Goal: Information Seeking & Learning: Learn about a topic

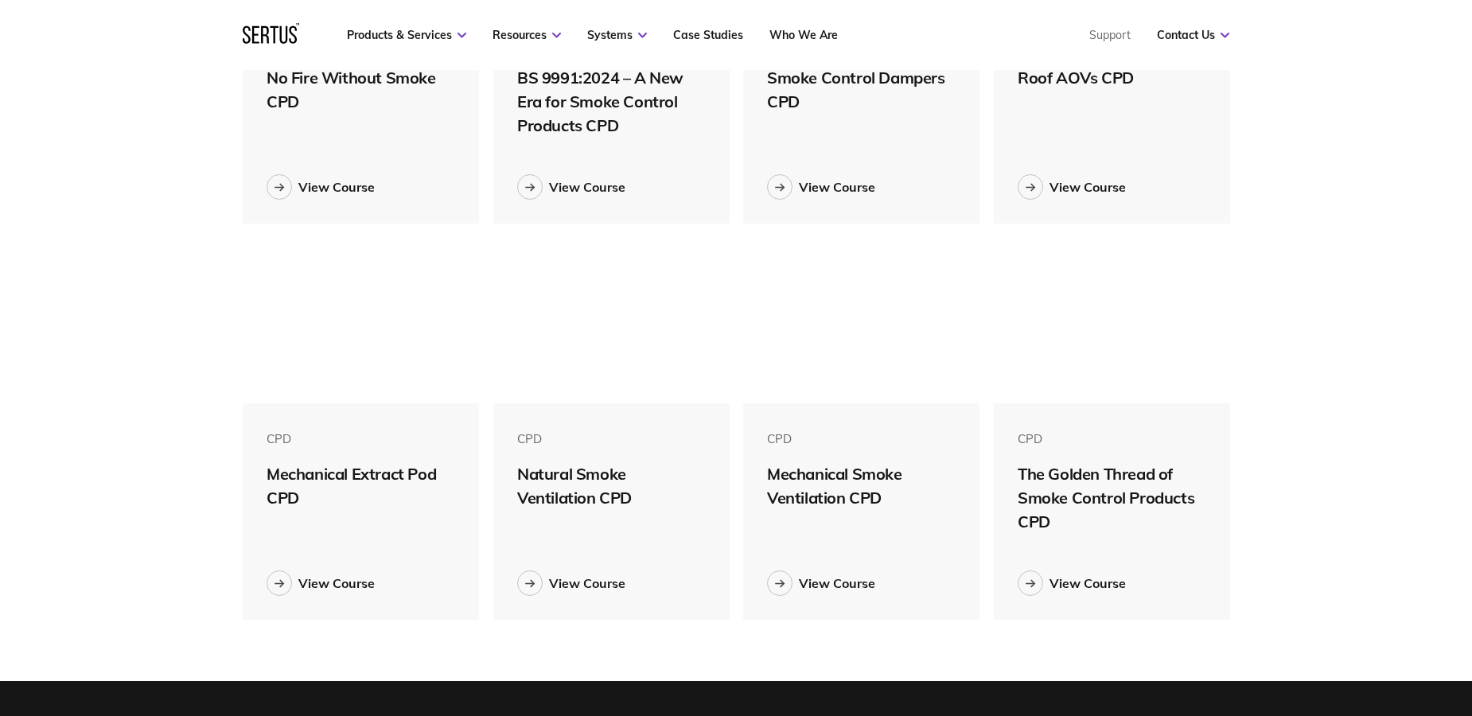
scroll to position [247, 0]
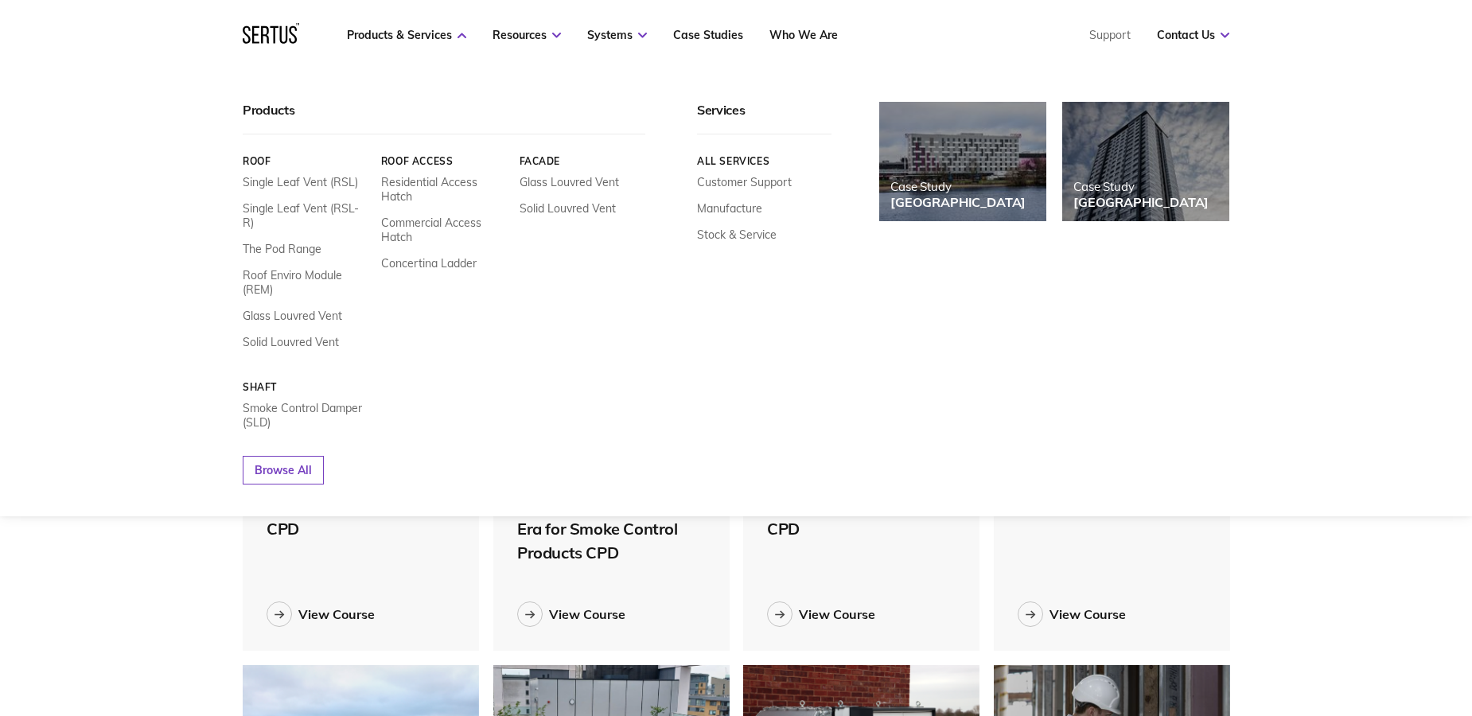
click at [149, 493] on div "Products Roof Single Leaf Vent (RSL) Single Leaf Vent (RSL-R) The Pod Range Roo…" at bounding box center [736, 293] width 1472 height 446
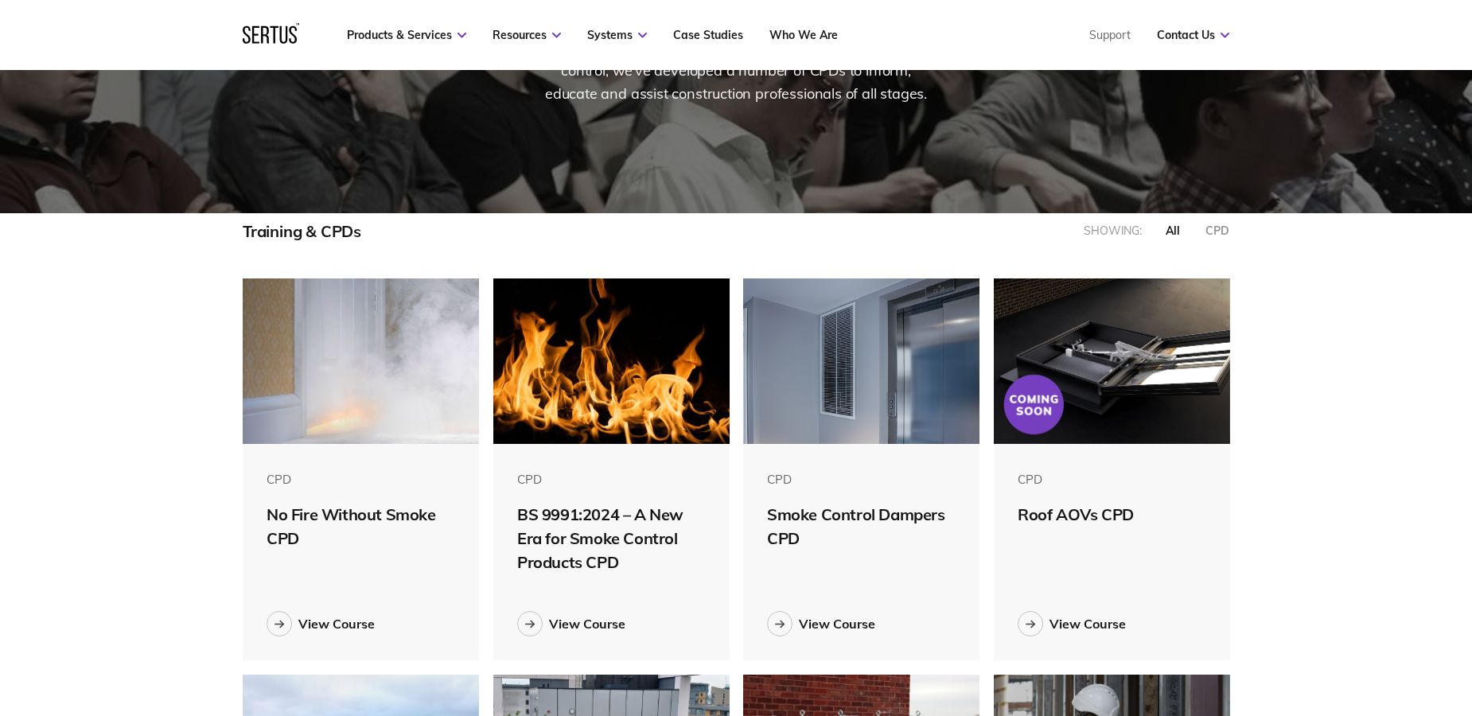
scroll to position [58, 0]
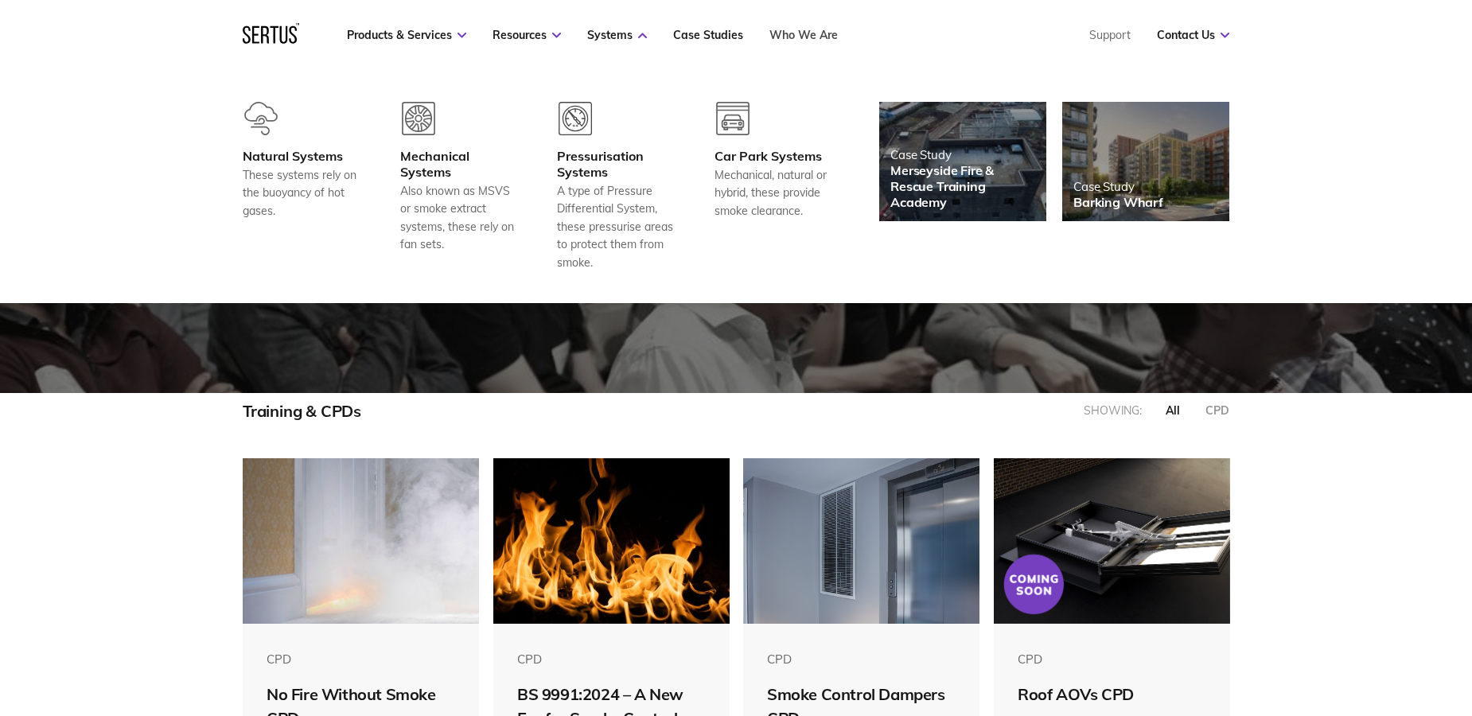
click at [819, 37] on link "Who We Are" at bounding box center [803, 35] width 68 height 14
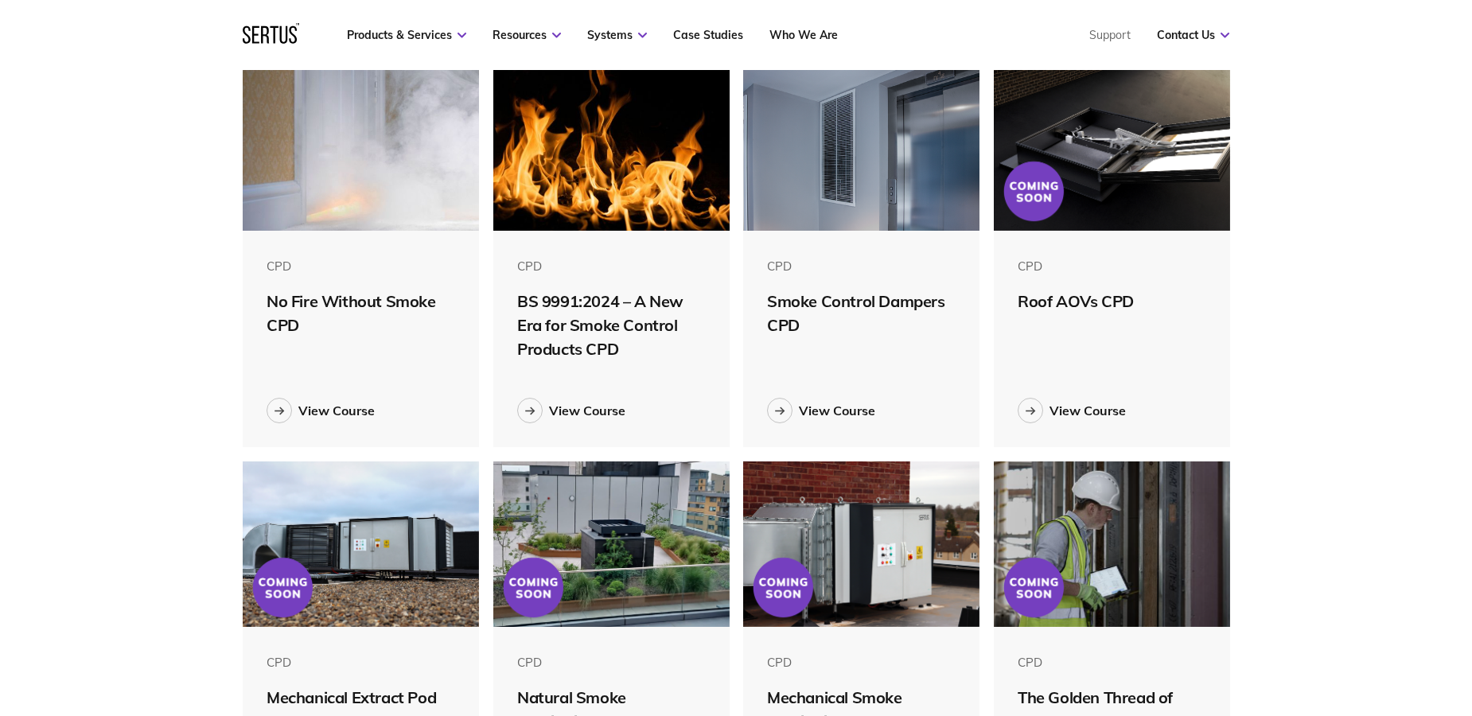
scroll to position [447, 0]
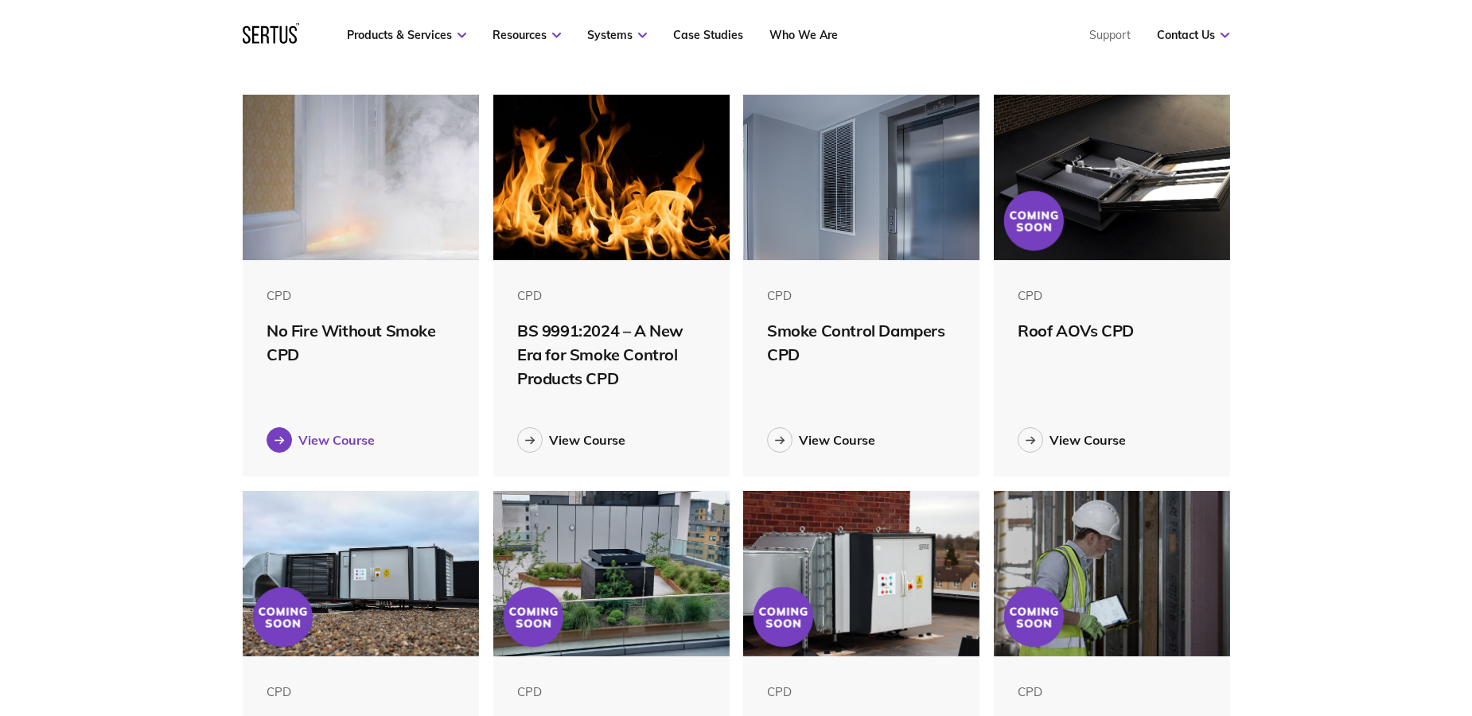
click at [329, 432] on div "View Course" at bounding box center [336, 440] width 76 height 16
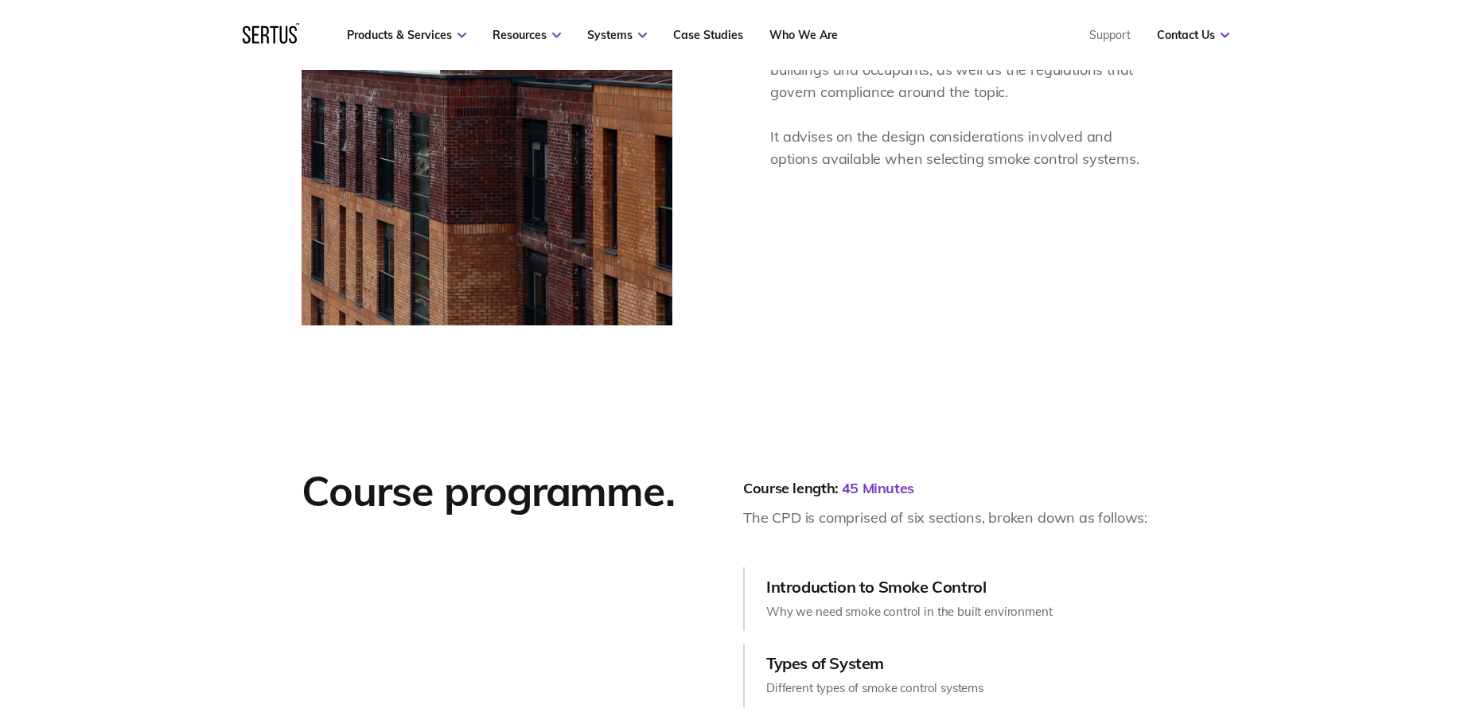
scroll to position [93, 0]
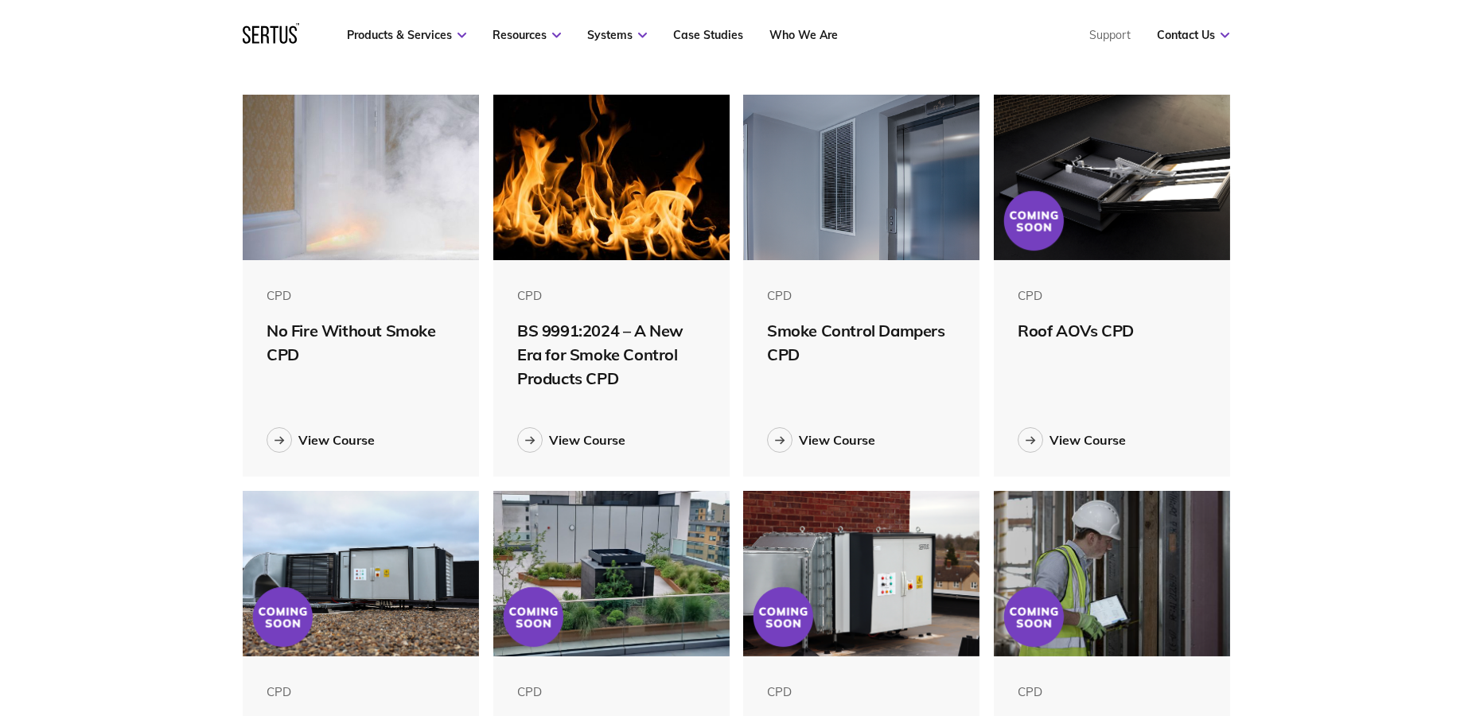
scroll to position [8, 8]
drag, startPoint x: 576, startPoint y: 371, endPoint x: 521, endPoint y: 325, distance: 71.2
click at [521, 325] on div "BS 9991:2024 – A New Era for Smoke Control Products CPD" at bounding box center [611, 355] width 189 height 72
copy div "BS 9991:2024 – A New Era for Smoke Control Products CPD"
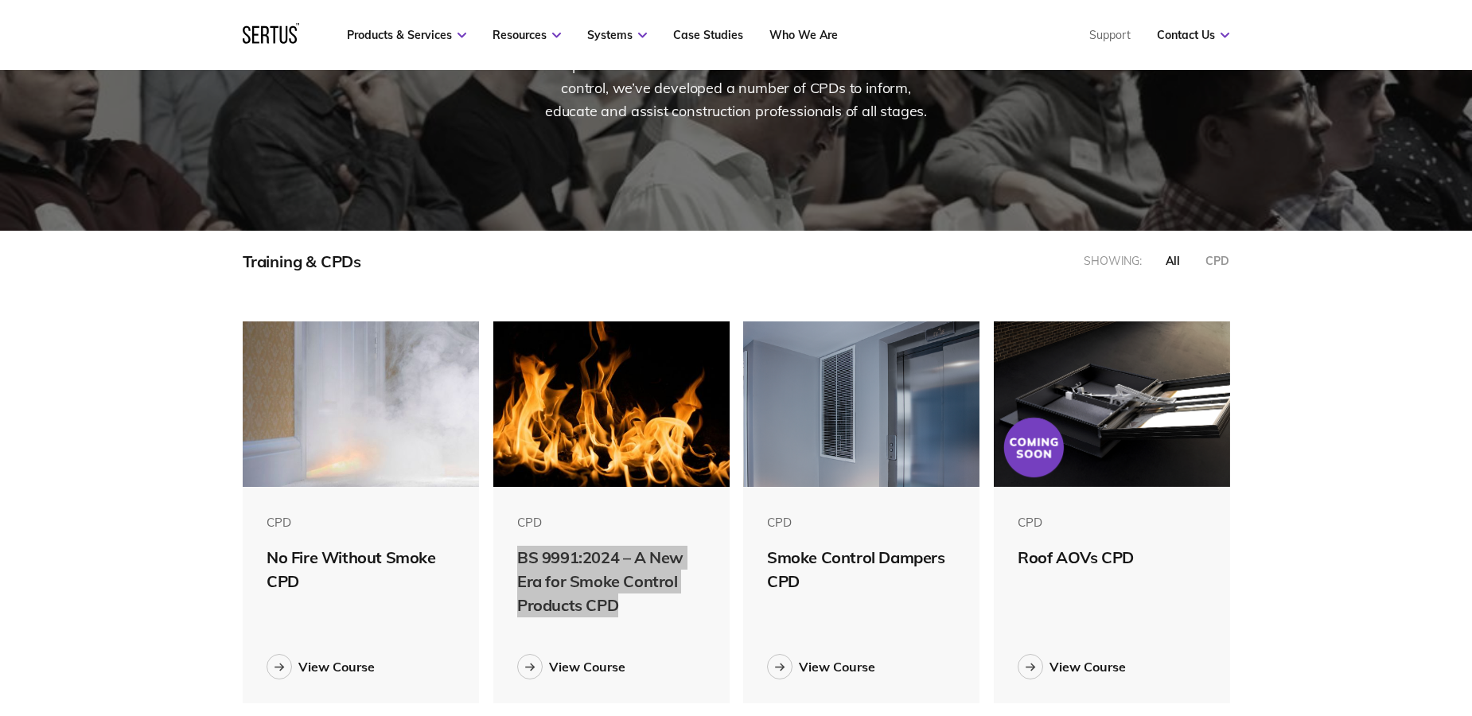
scroll to position [25, 0]
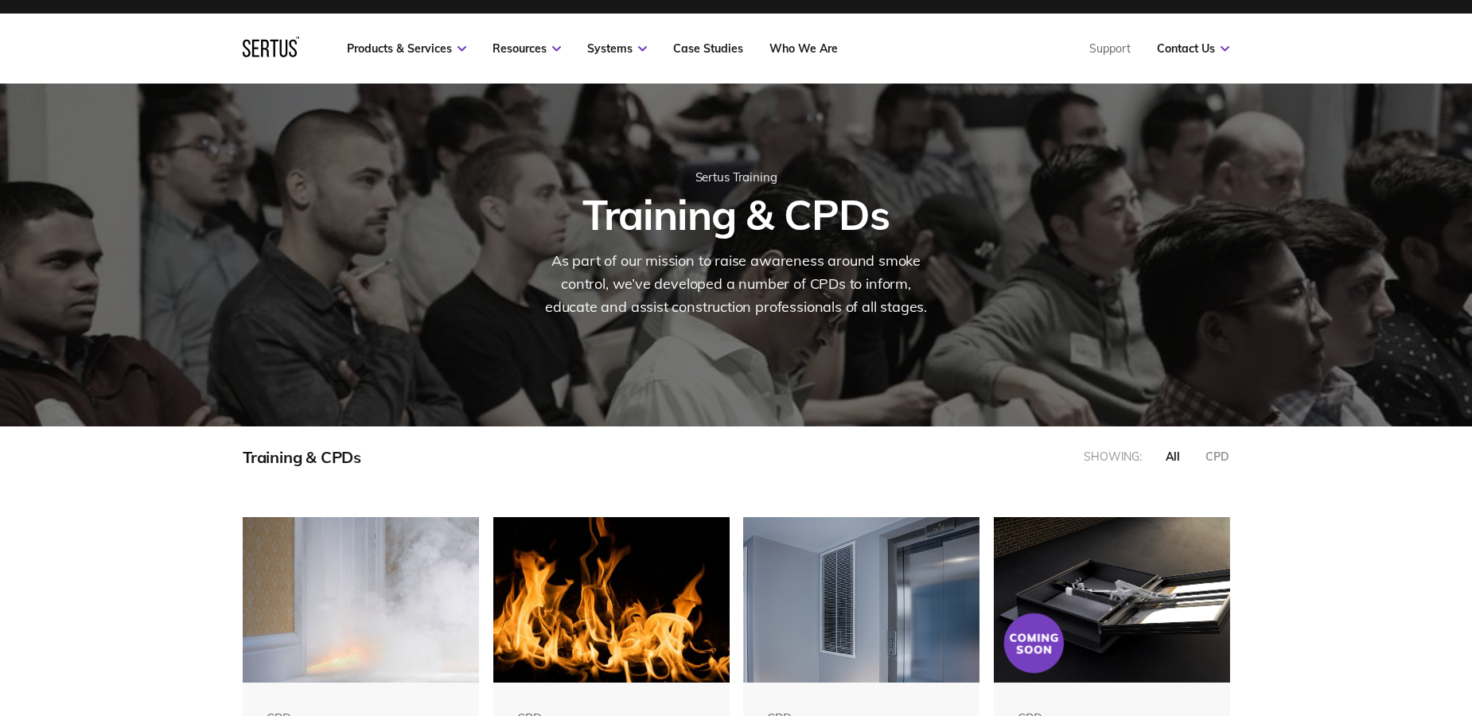
click at [388, 584] on img at bounding box center [361, 599] width 236 height 165
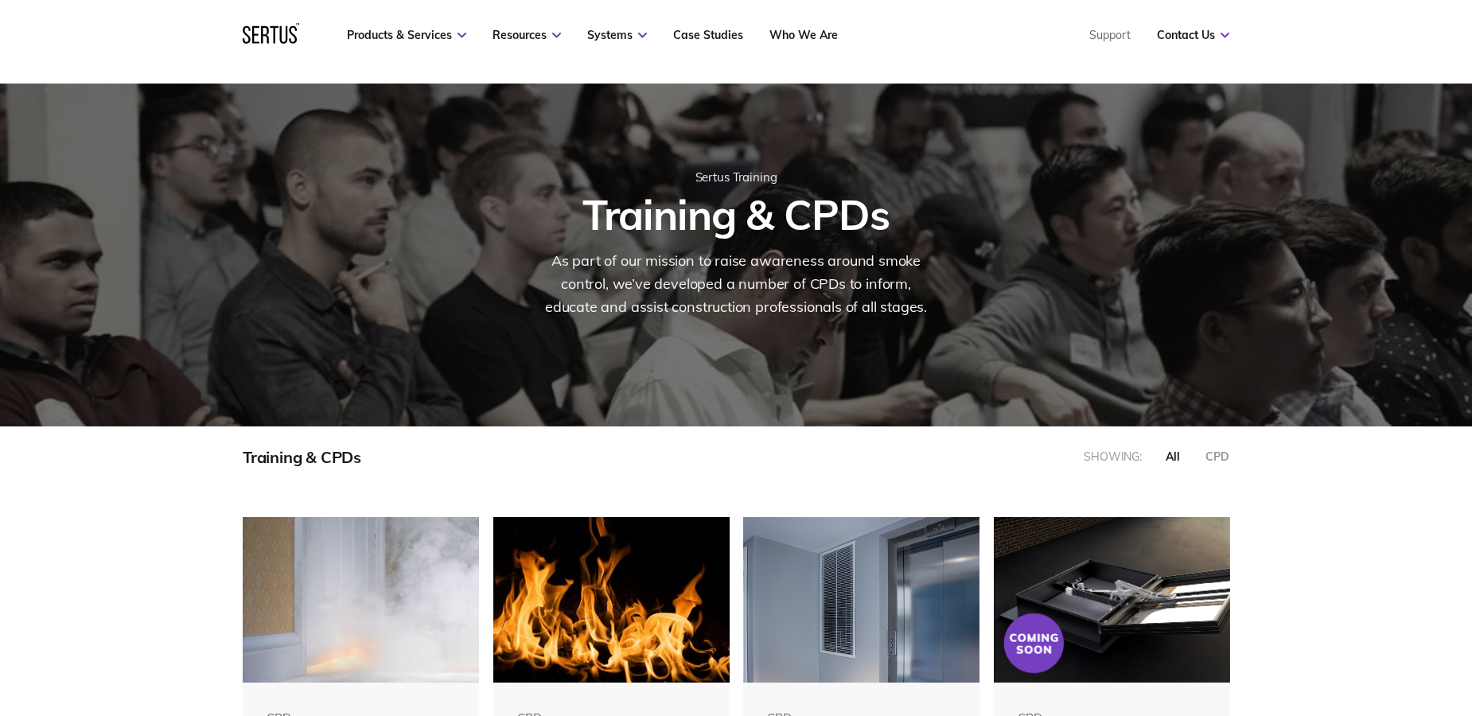
scroll to position [153, 0]
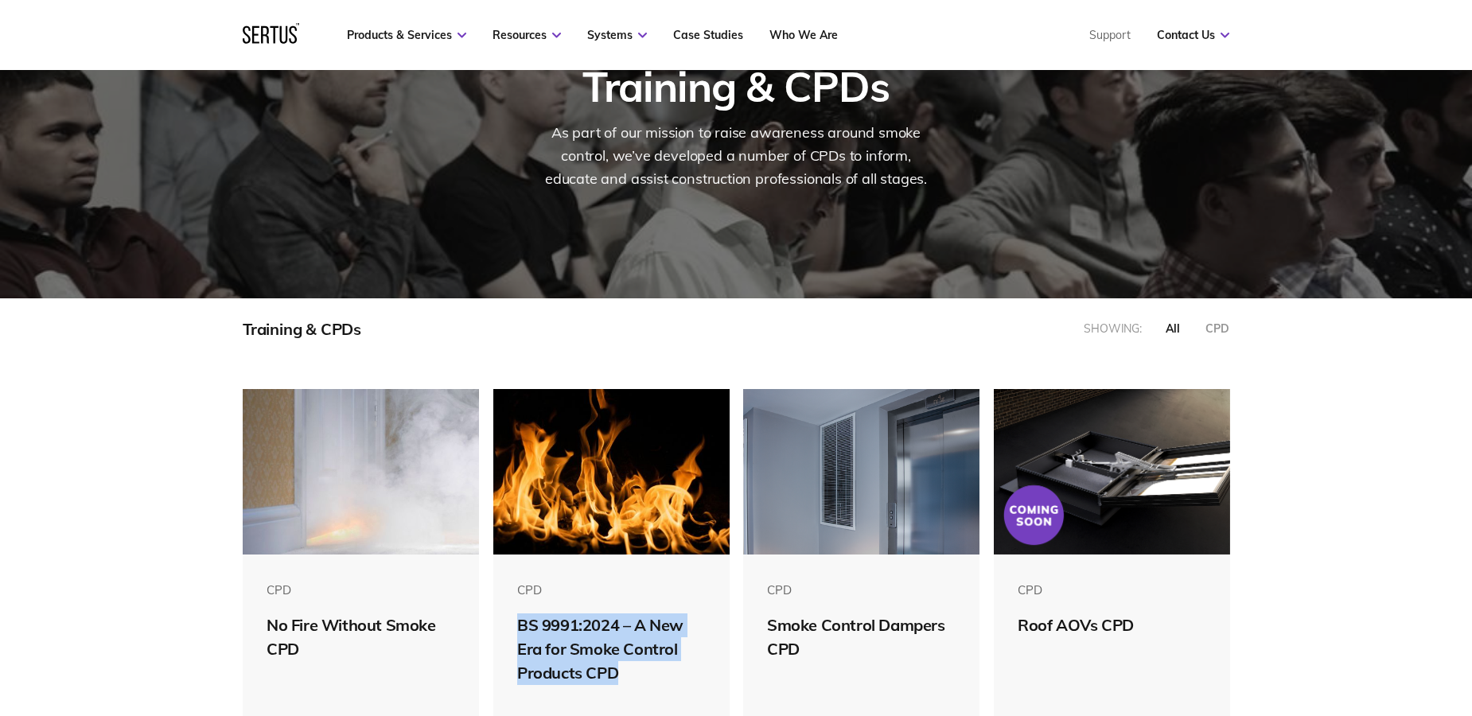
click at [358, 517] on img at bounding box center [361, 471] width 236 height 165
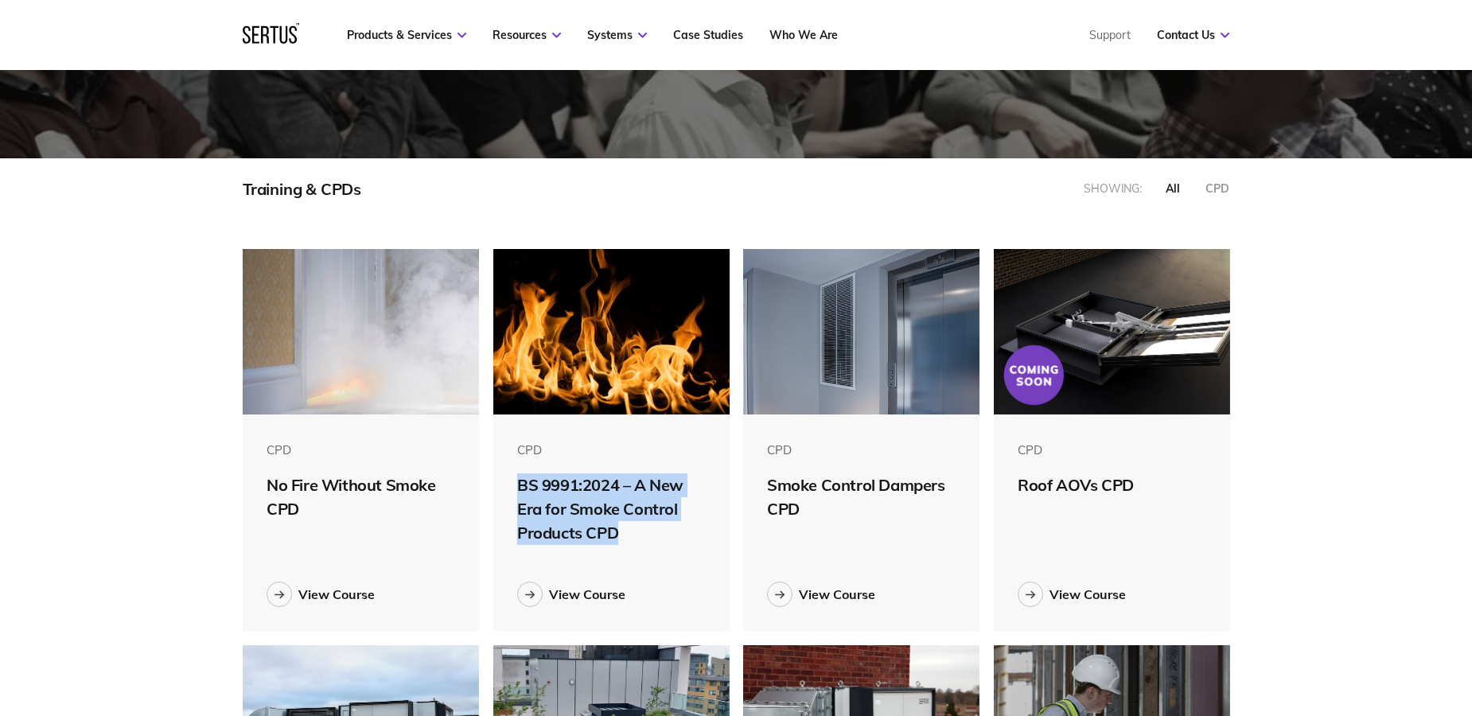
scroll to position [394, 0]
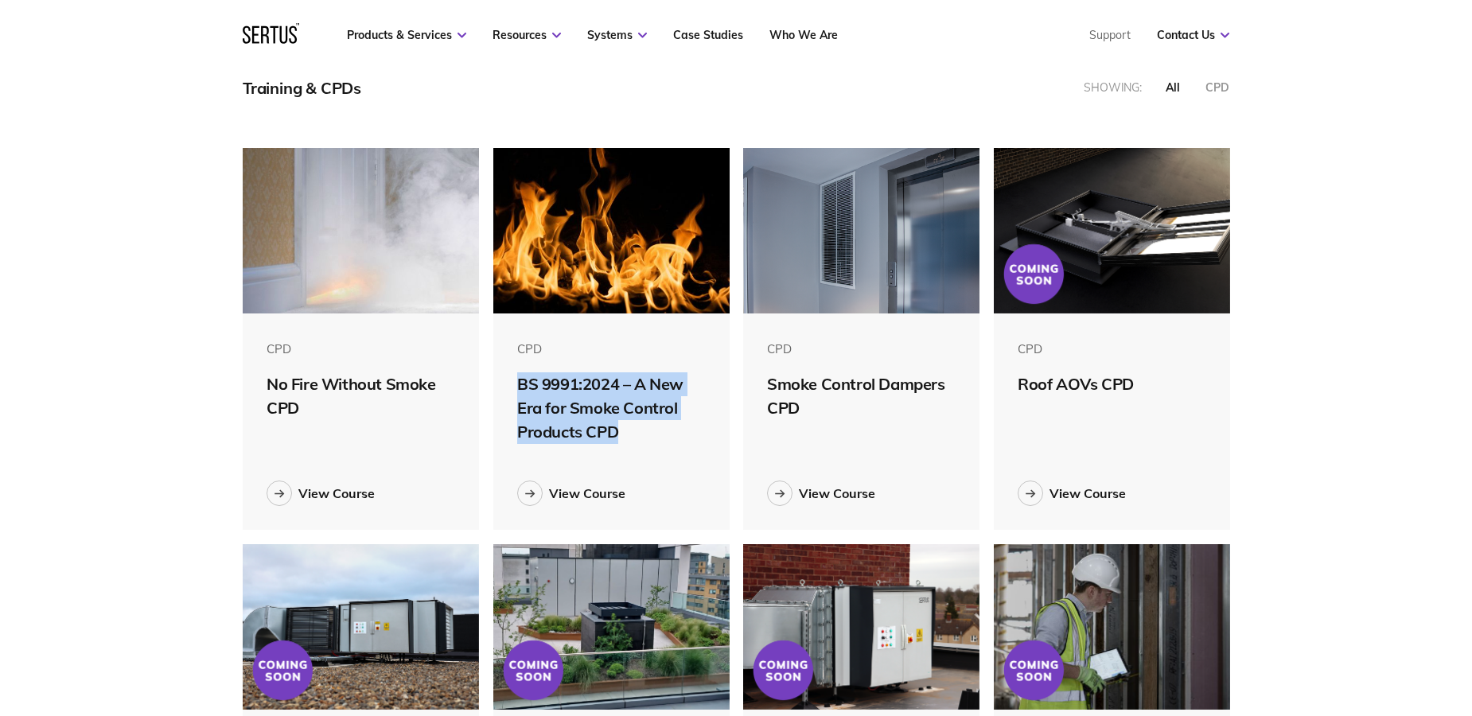
click at [1054, 273] on img at bounding box center [1112, 230] width 236 height 165
click at [552, 485] on div "View Course" at bounding box center [587, 493] width 76 height 16
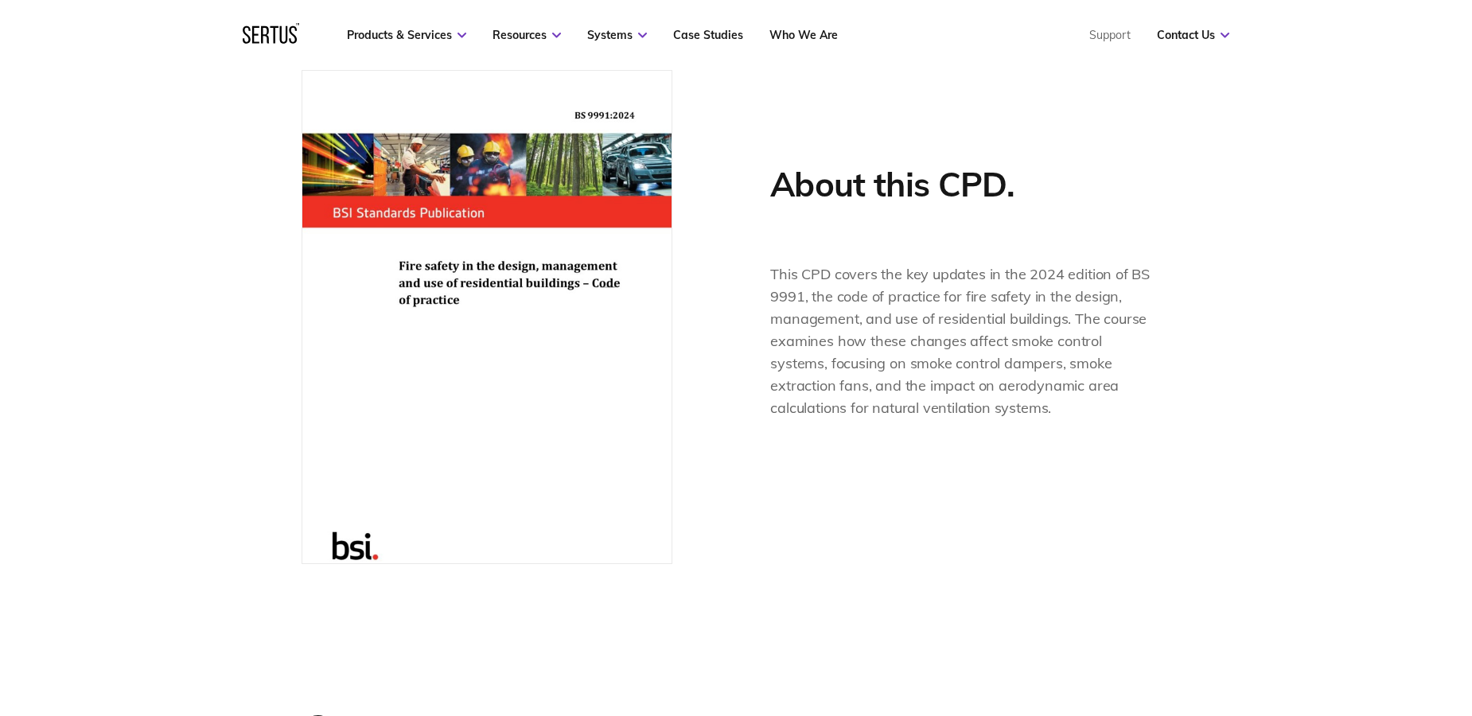
scroll to position [1186, 0]
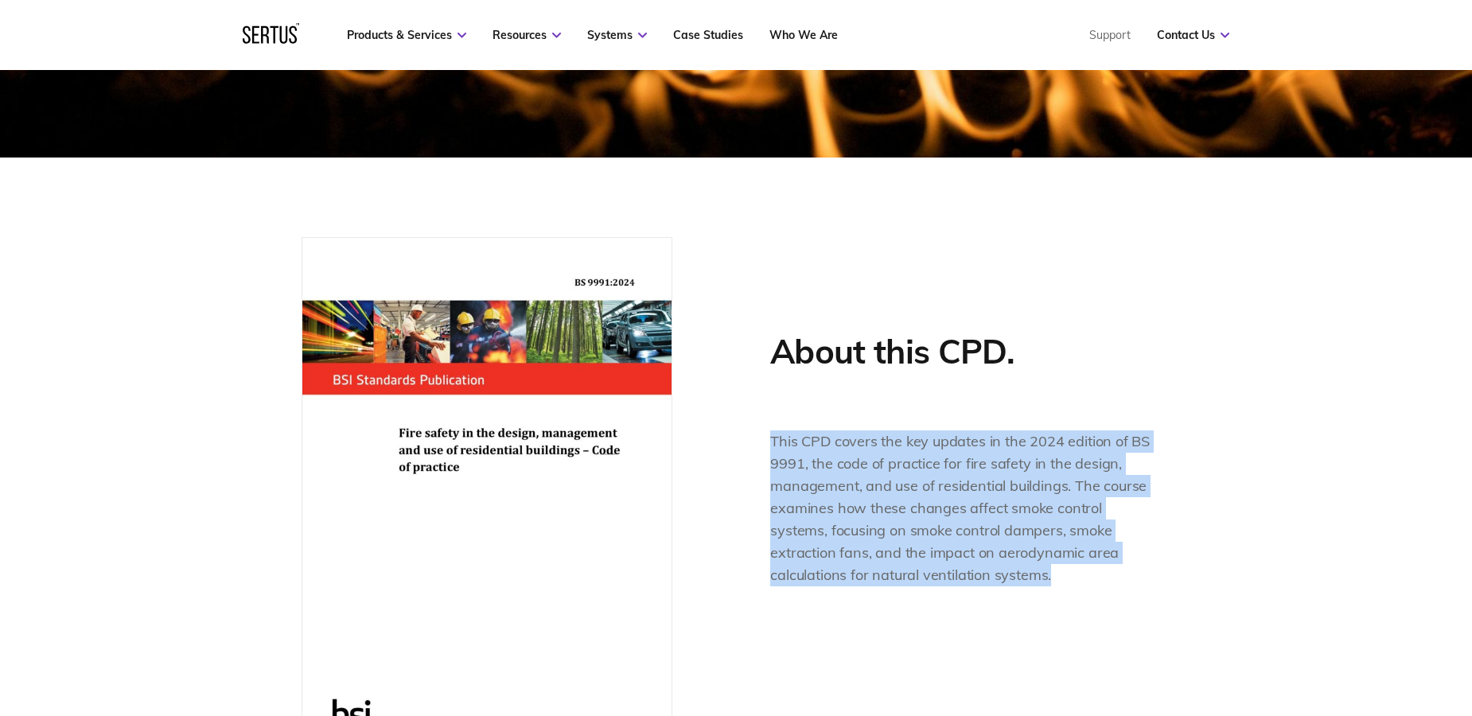
drag, startPoint x: 1049, startPoint y: 572, endPoint x: 769, endPoint y: 424, distance: 316.7
click at [769, 424] on div "About this CPD. This CPD covers the key updates in the 2024 edition of BS 9991,…" at bounding box center [736, 484] width 869 height 494
copy span "This CPD covers the key updates in the 2024 edition of BS 9991, the code of pra…"
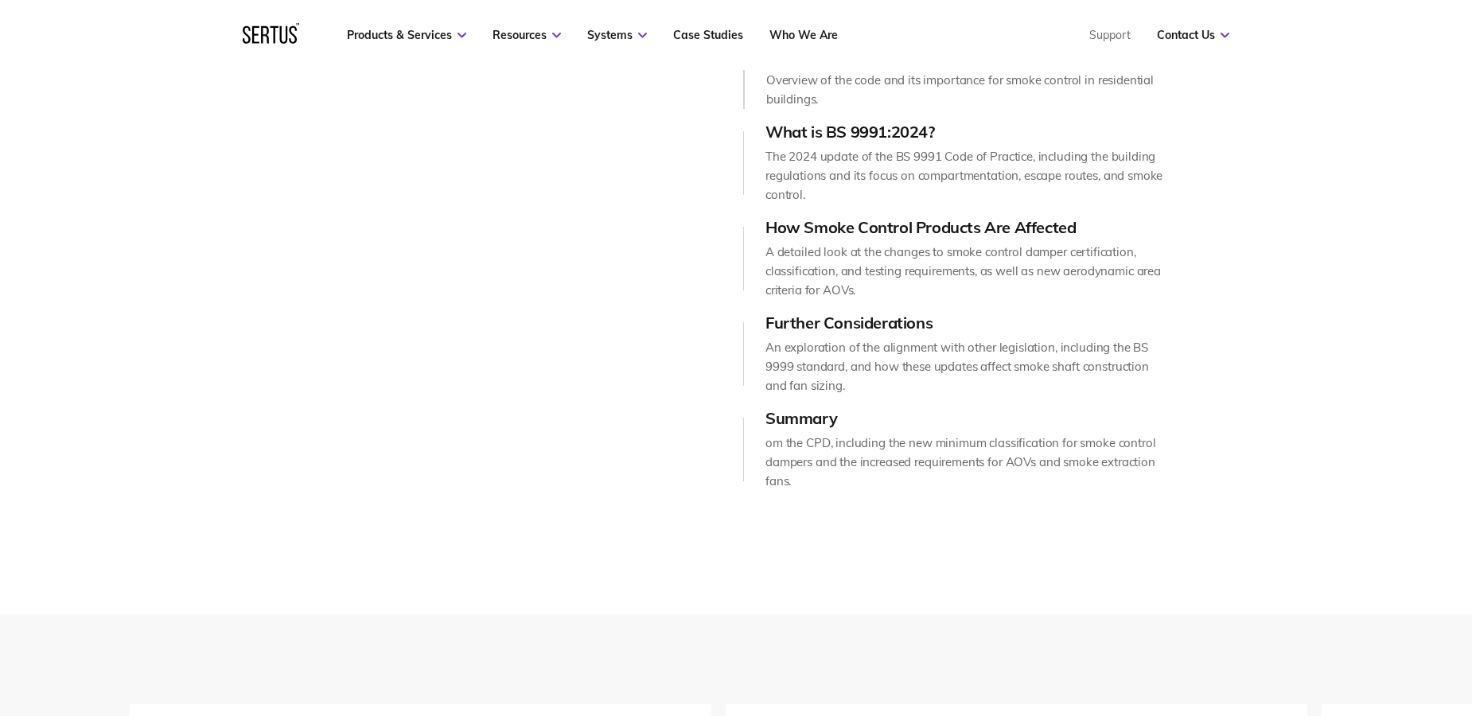
scroll to position [1071, 0]
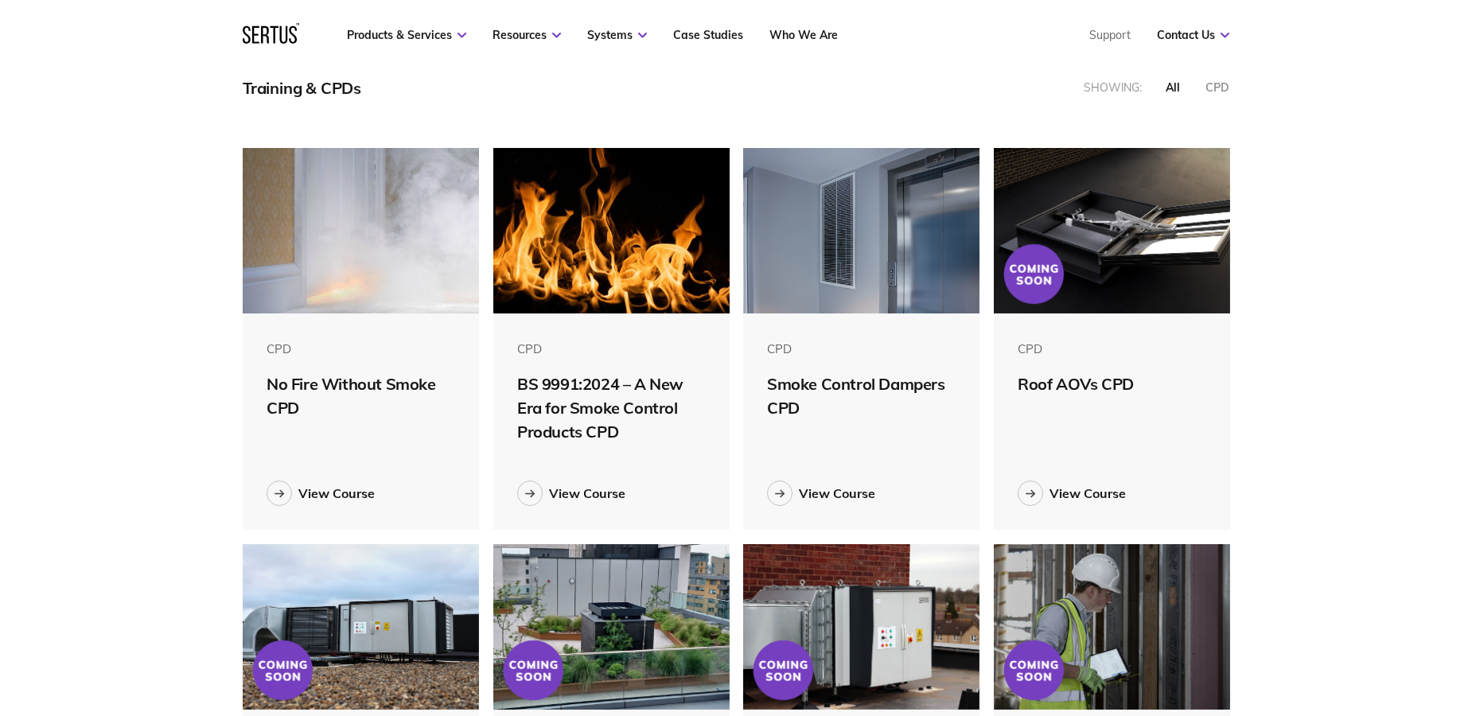
scroll to position [8, 8]
click at [849, 277] on img at bounding box center [861, 230] width 236 height 165
click at [1021, 263] on img at bounding box center [1112, 230] width 236 height 165
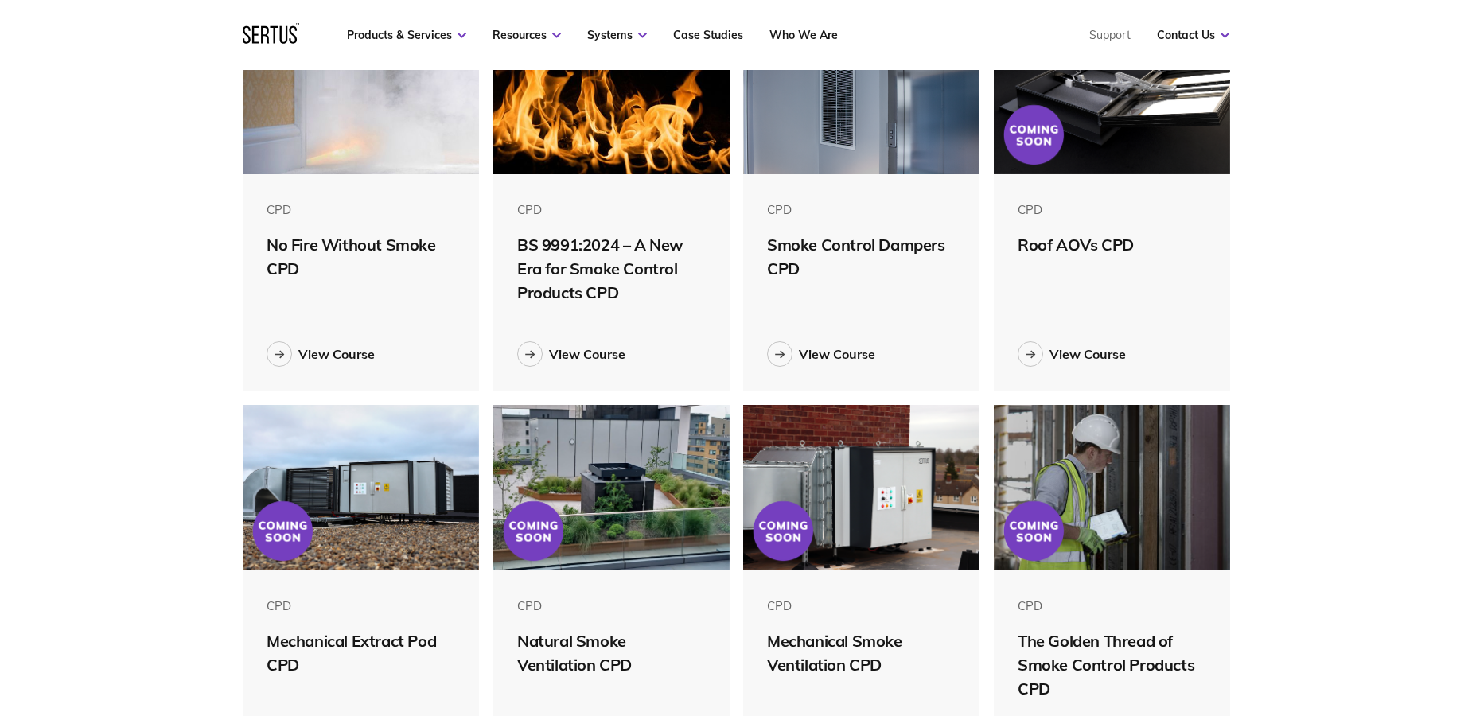
click at [350, 496] on img at bounding box center [361, 487] width 236 height 165
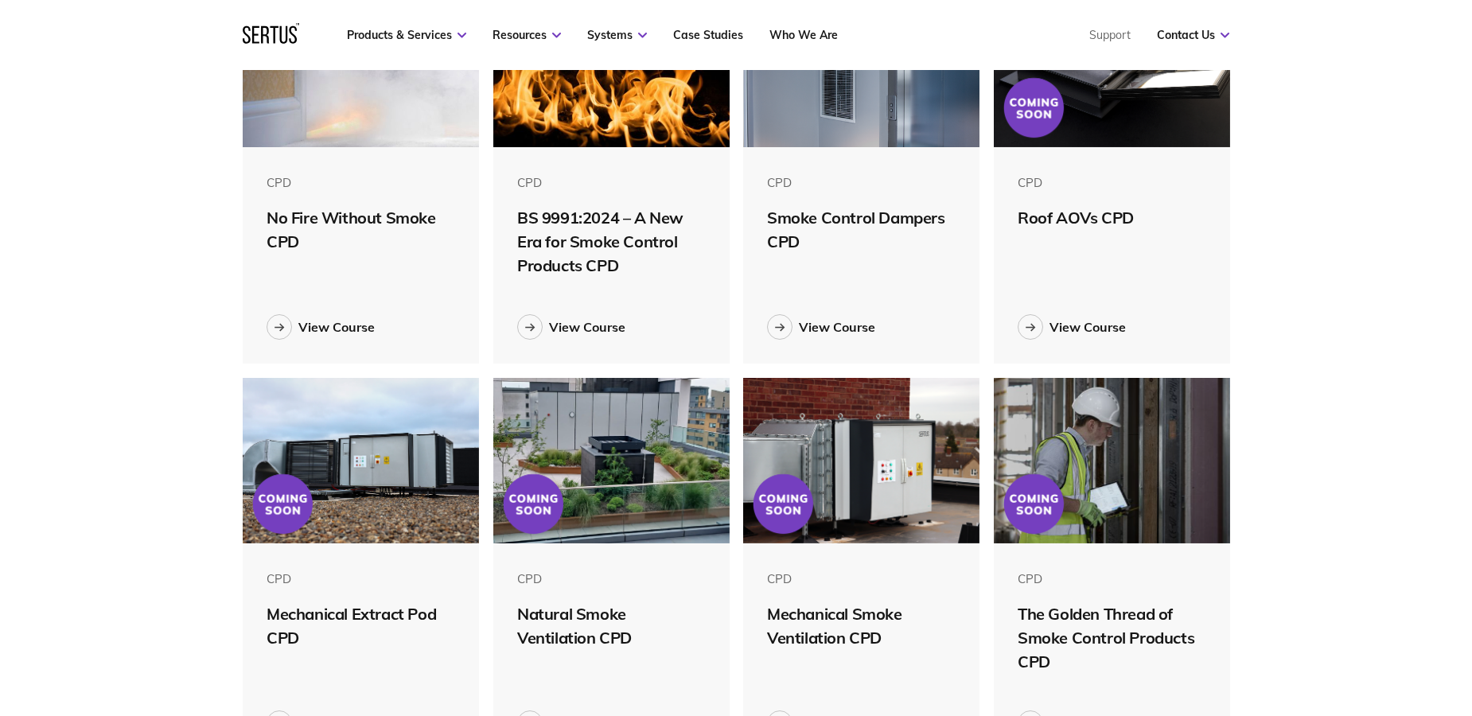
scroll to position [593, 0]
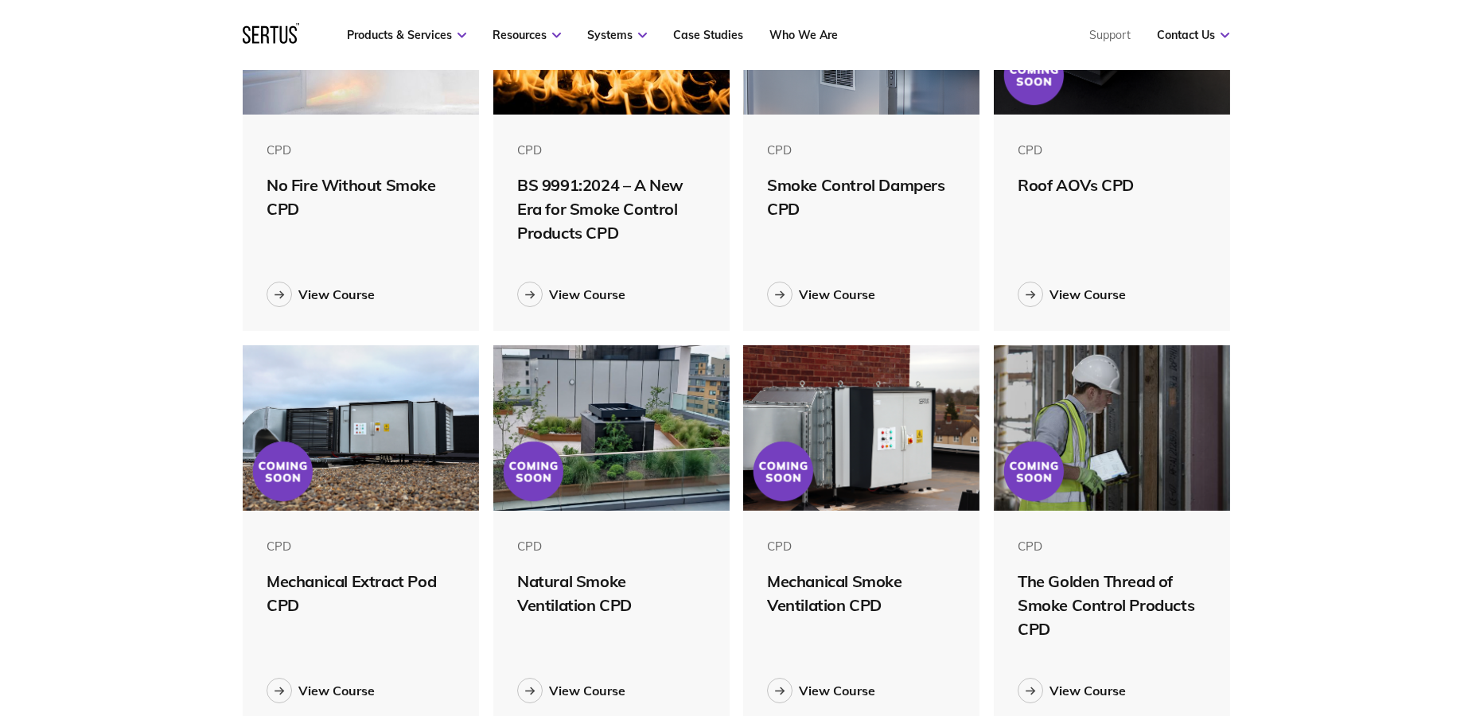
click at [597, 418] on img at bounding box center [611, 427] width 236 height 165
click at [1110, 473] on img at bounding box center [1112, 427] width 236 height 165
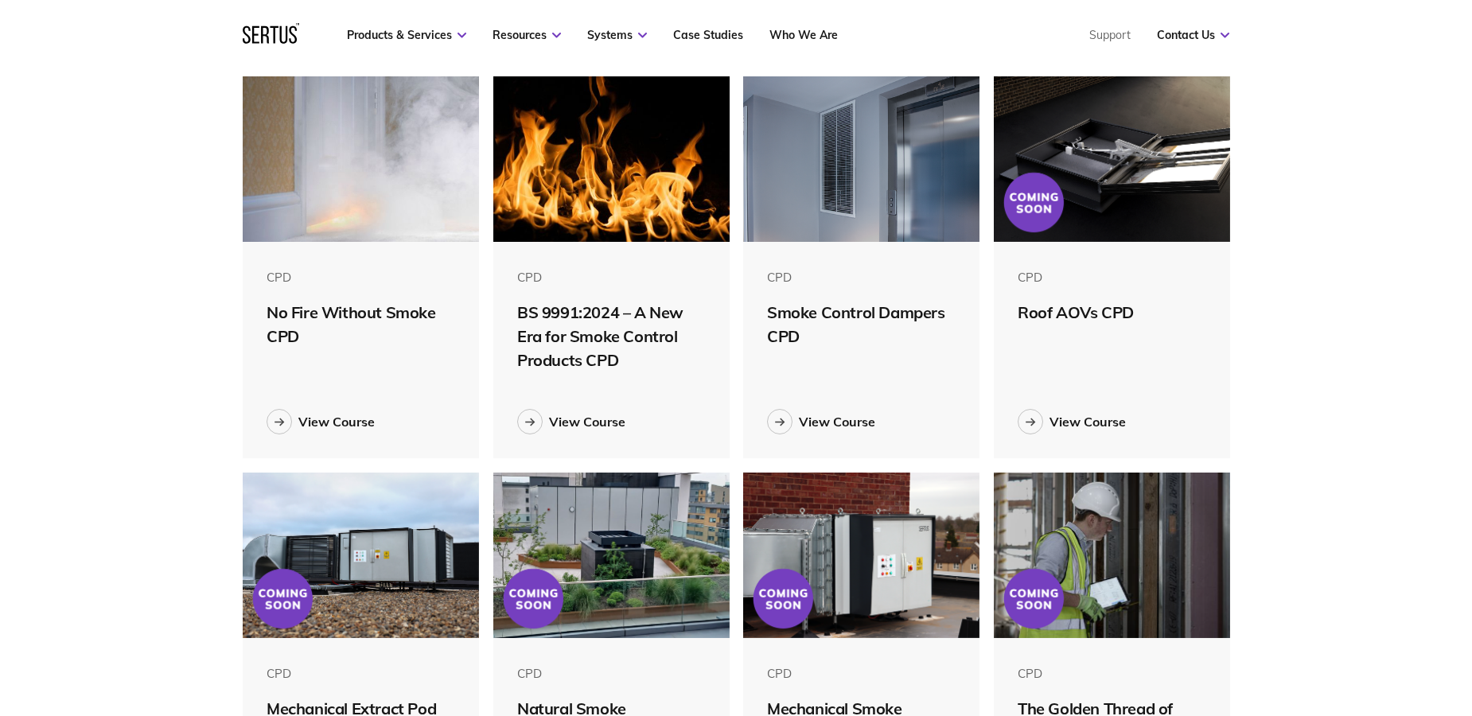
scroll to position [325, 0]
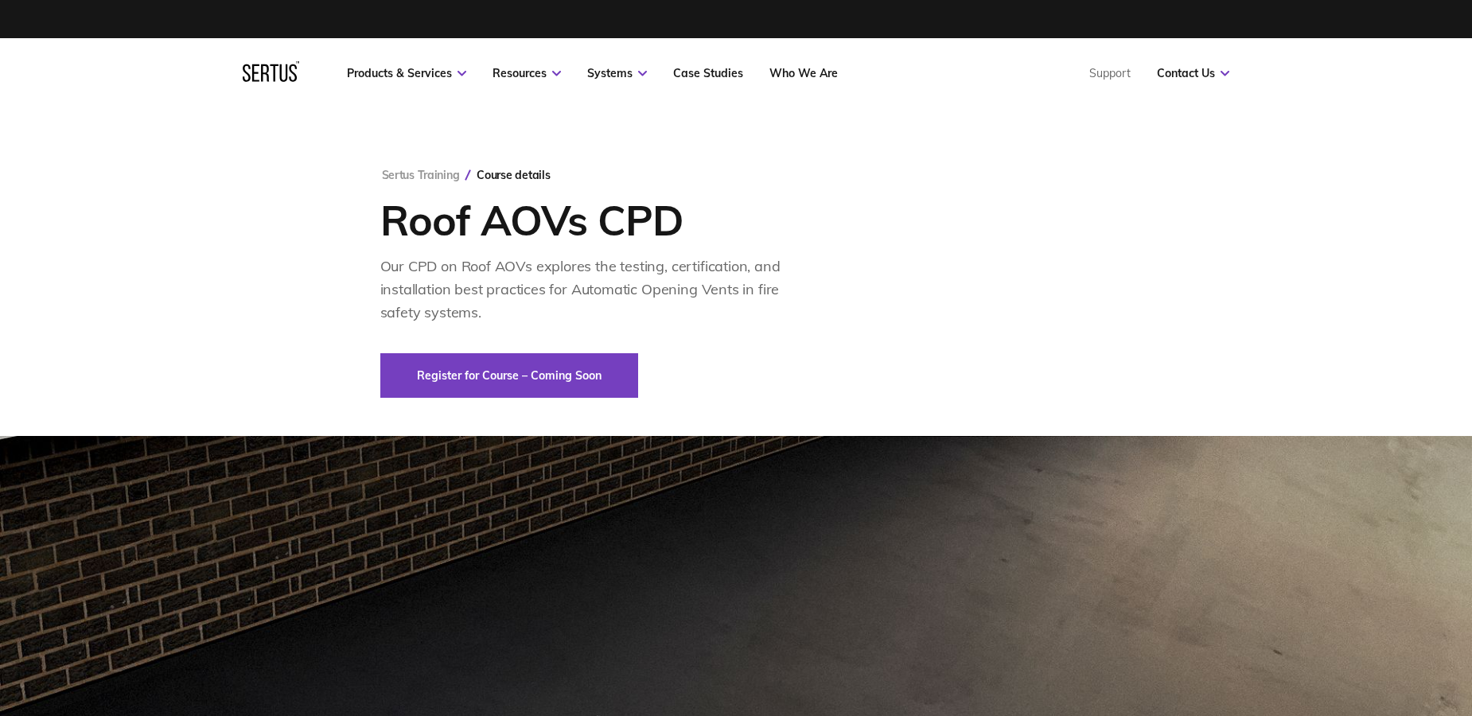
type div "[DATE]"
type div "2025-09-15"
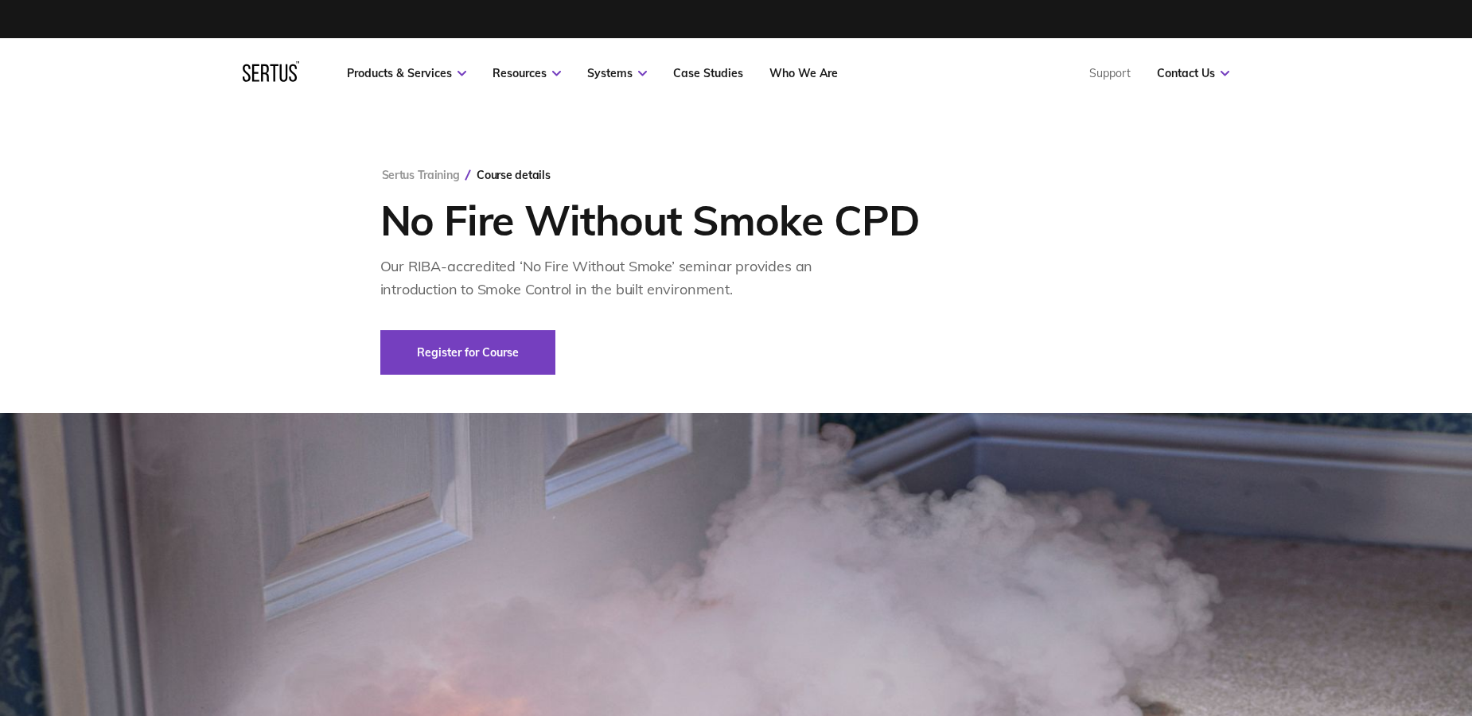
click at [414, 336] on link "Register for Course" at bounding box center [467, 352] width 175 height 45
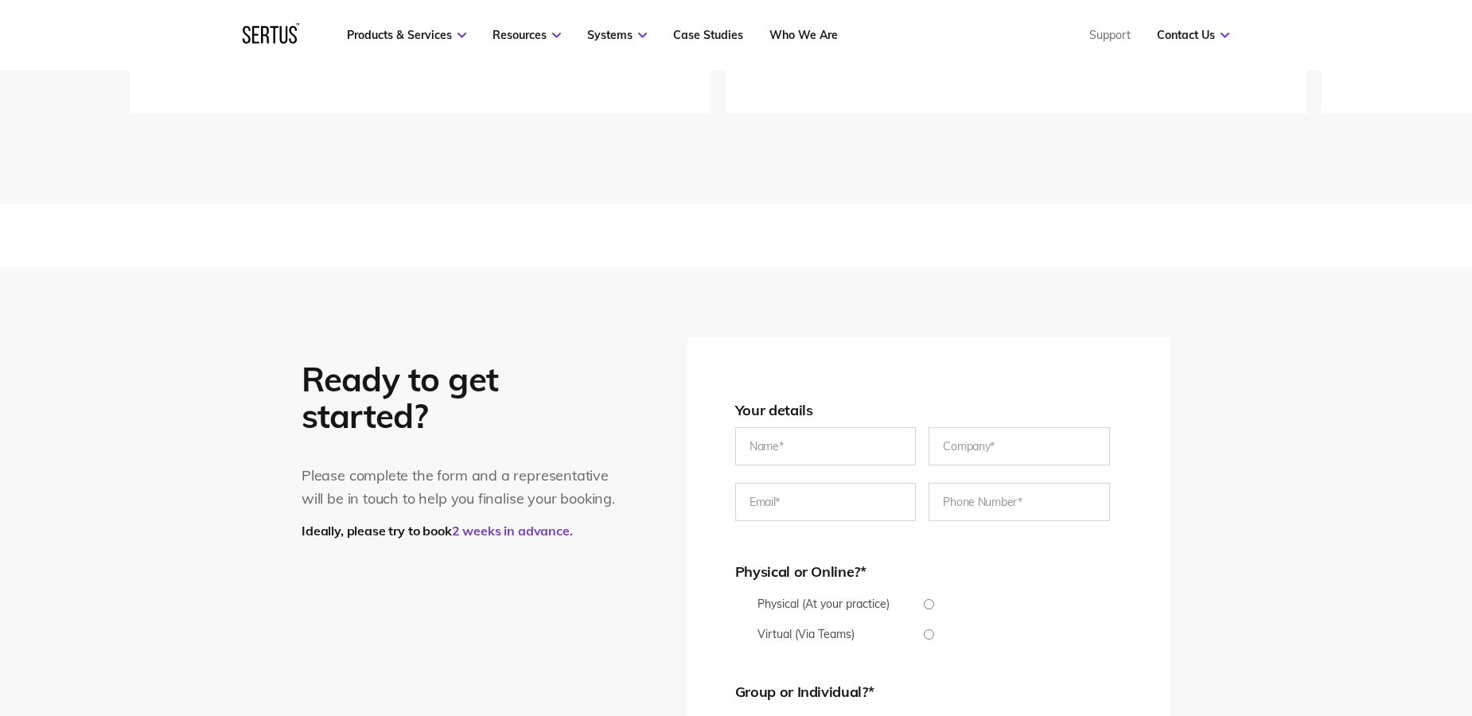
scroll to position [2451, 0]
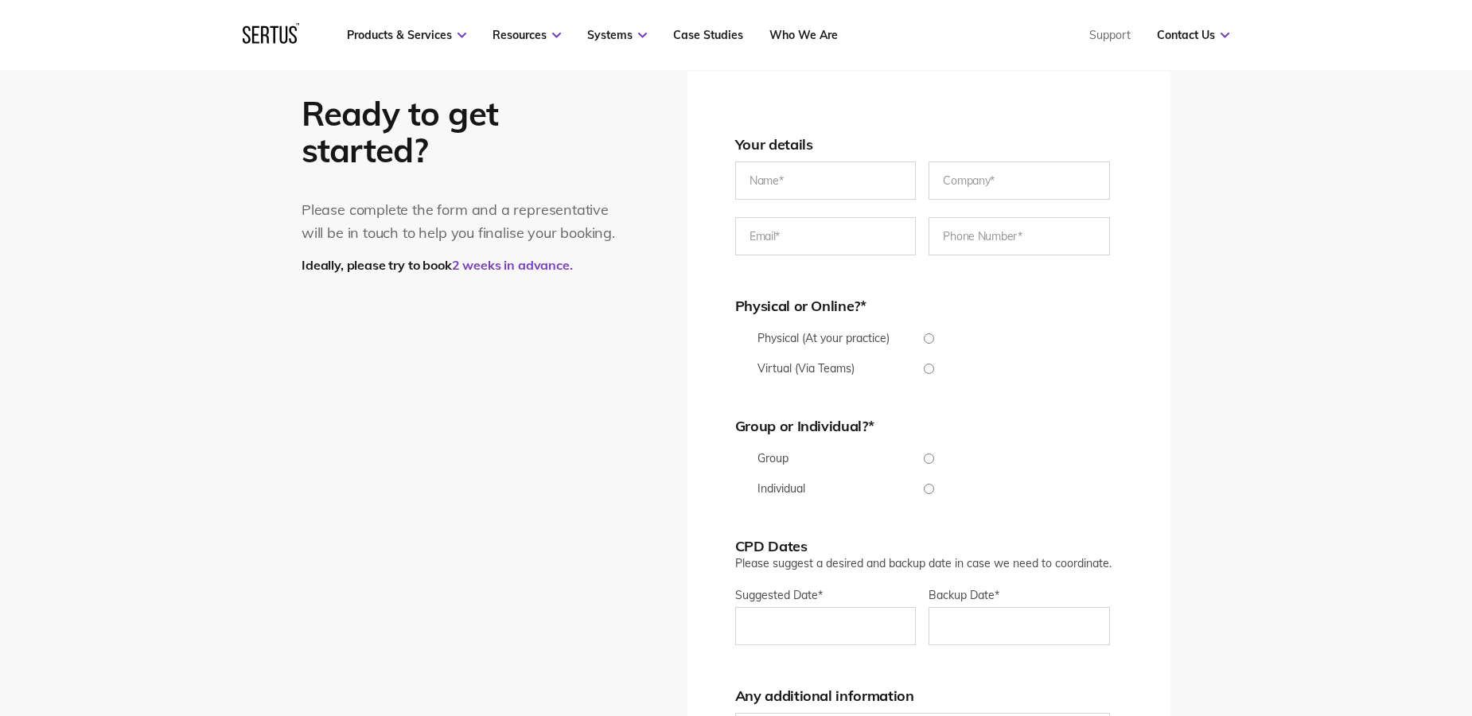
scroll to position [3045, 0]
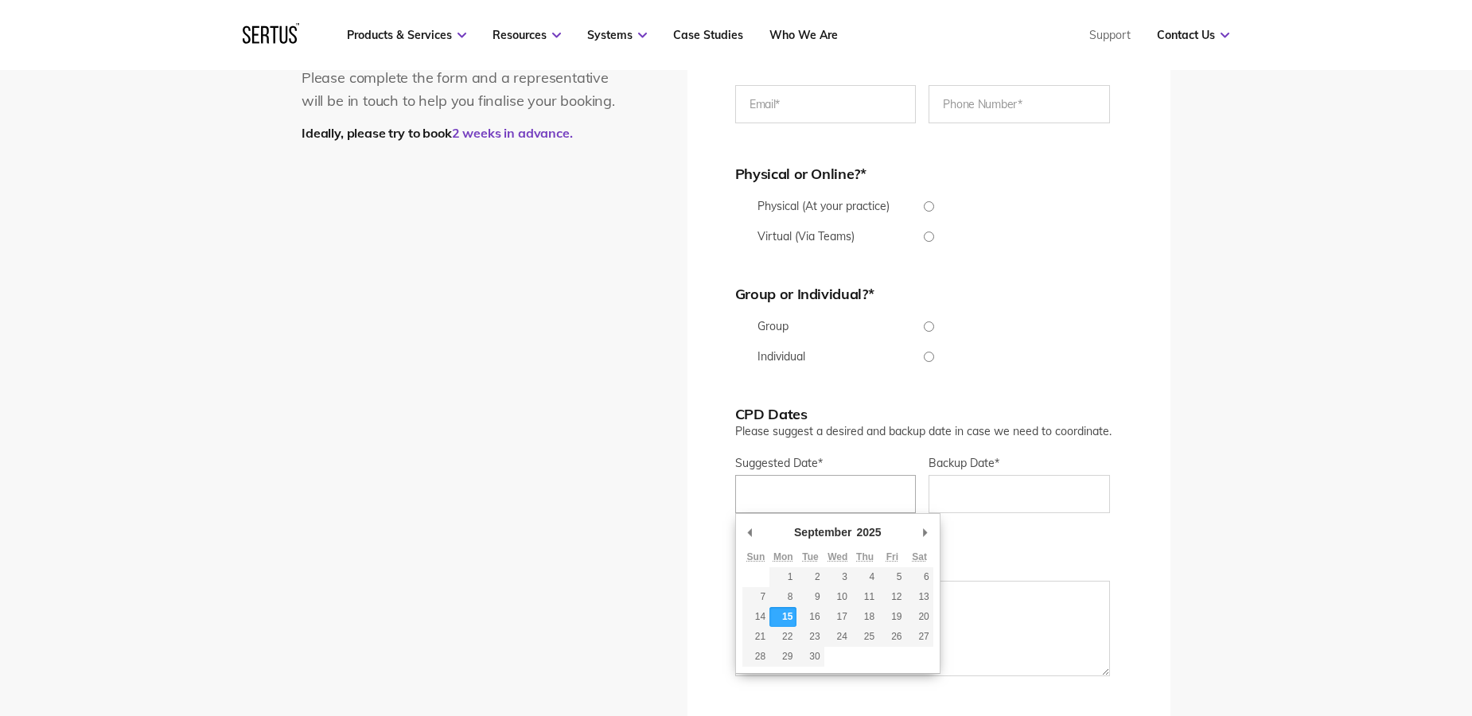
click at [767, 489] on input "Suggested Date *" at bounding box center [825, 494] width 181 height 38
click at [768, 496] on input "Suggested Date *" at bounding box center [825, 494] width 181 height 38
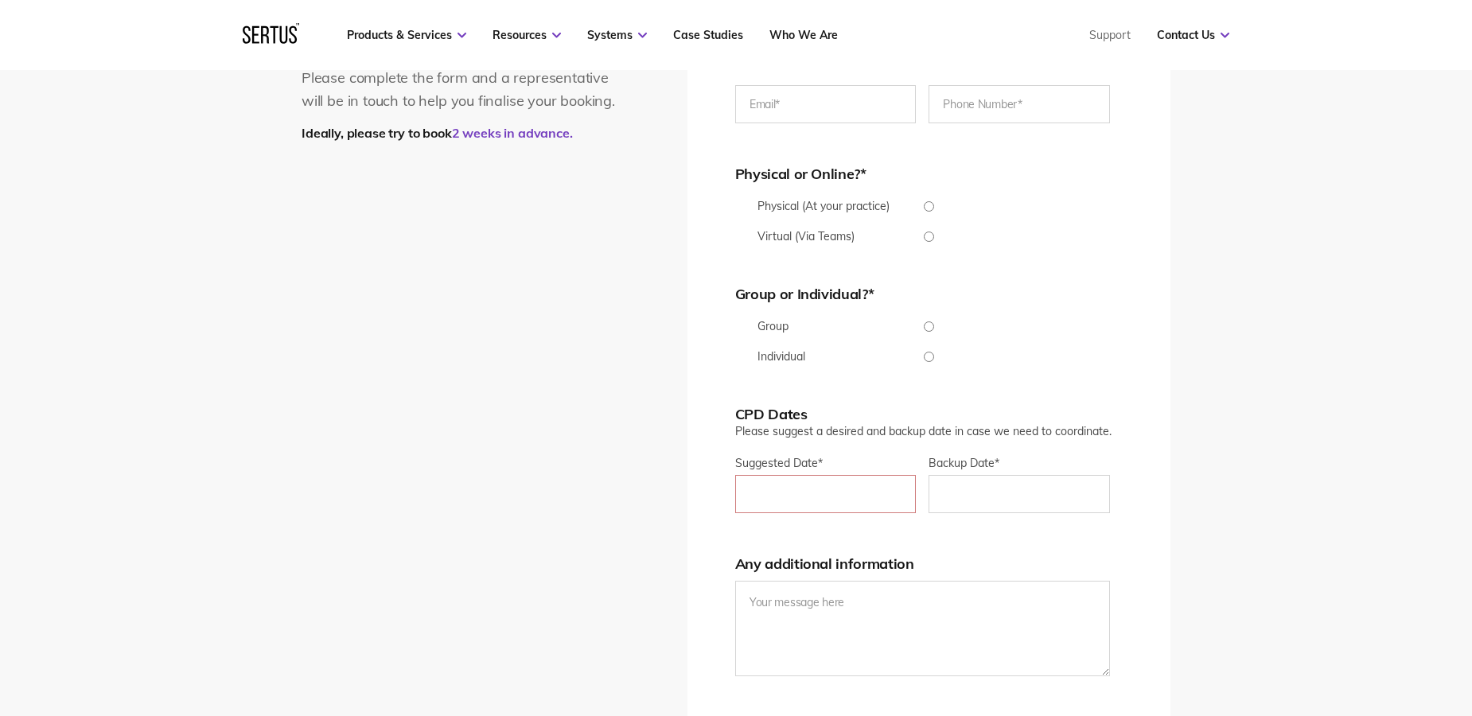
click at [650, 414] on div "Ready to get started? Please complete the form and a representative will be in …" at bounding box center [736, 399] width 869 height 918
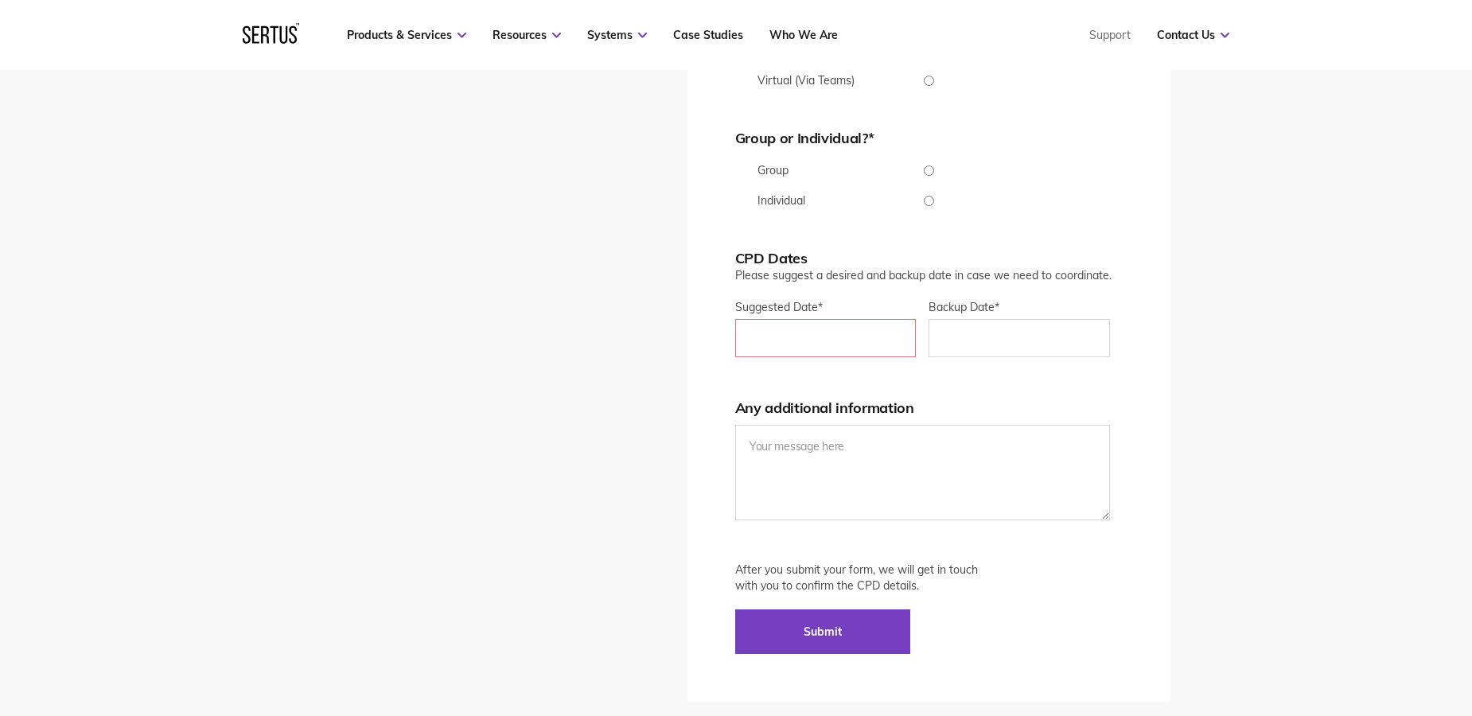
scroll to position [2858, 0]
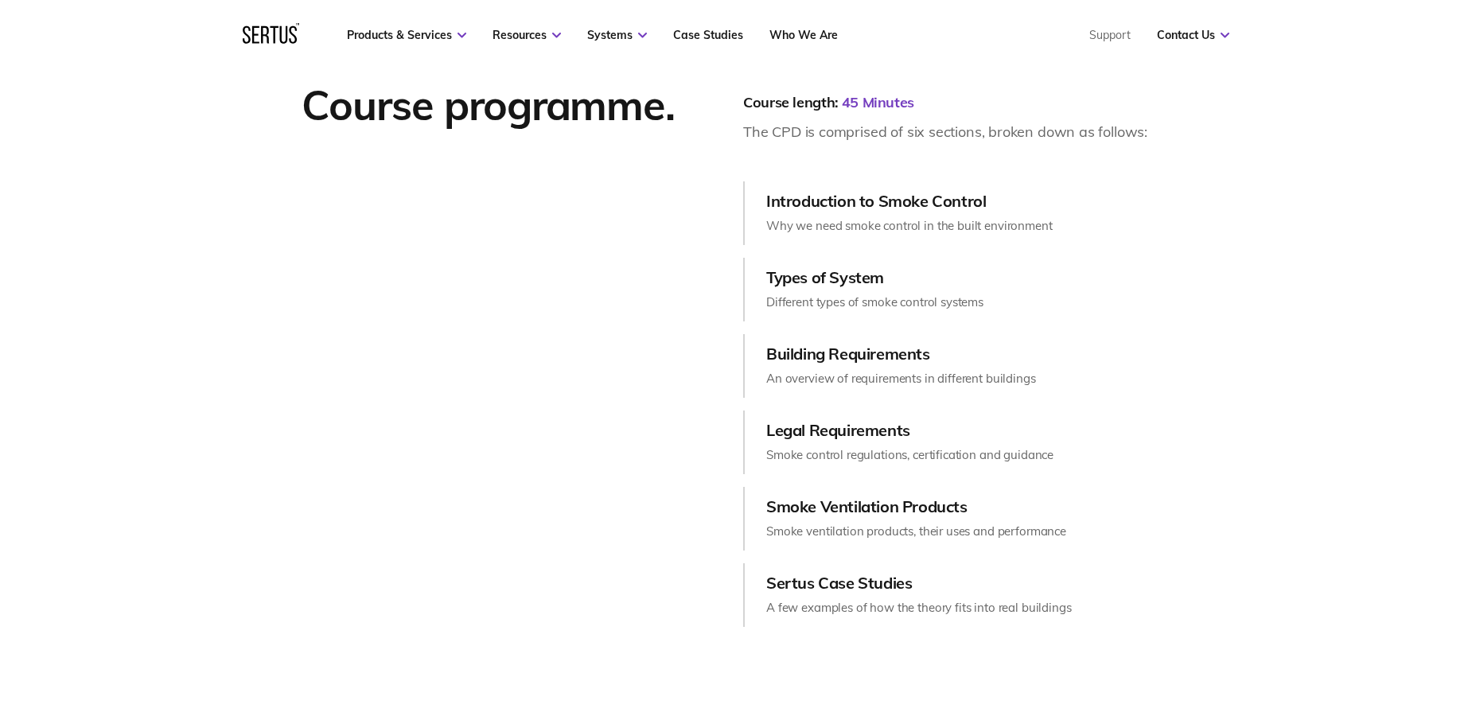
scroll to position [1500, 0]
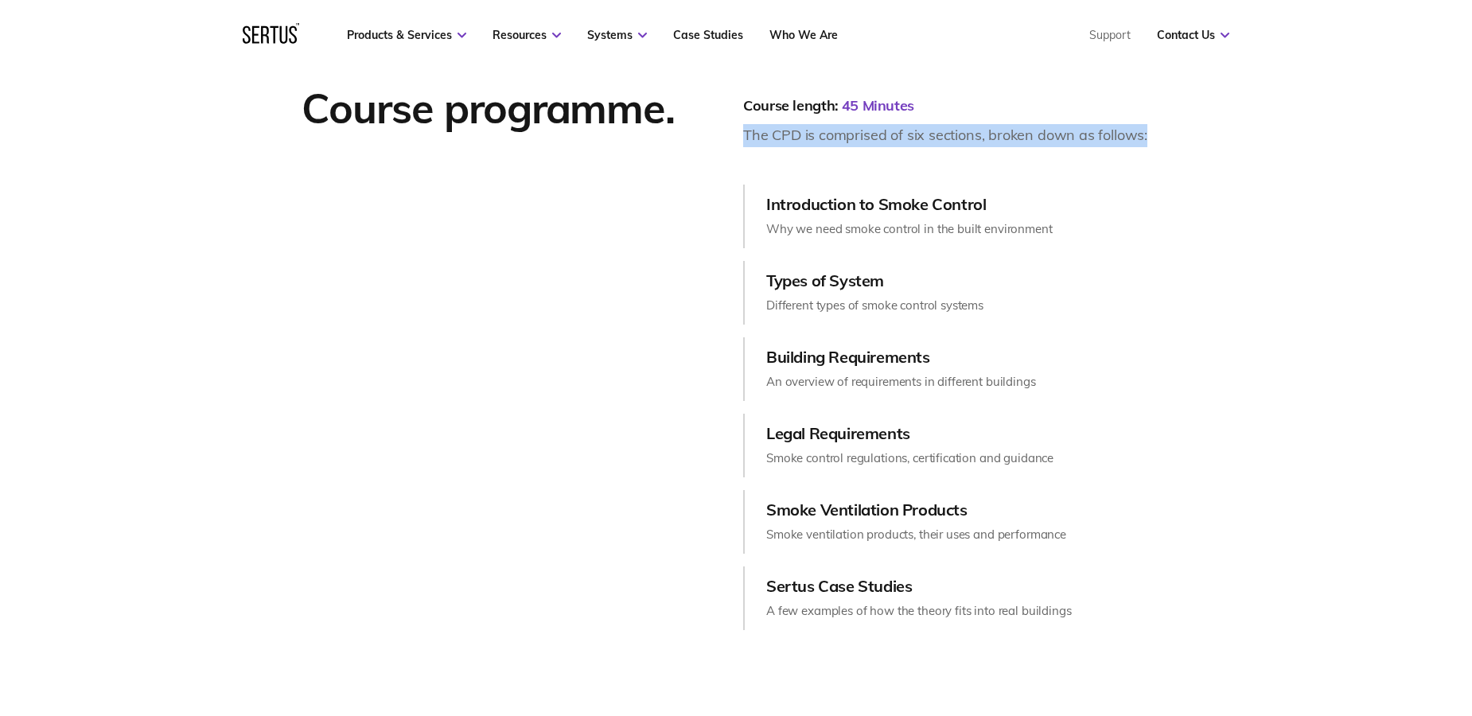
drag, startPoint x: 743, startPoint y: 134, endPoint x: 1176, endPoint y: 142, distance: 432.9
click at [1176, 142] on div "Course programme. Course length: 45 Minutes The CPD is comprised of six section…" at bounding box center [736, 356] width 932 height 549
copy div "The CPD is comprised of six sections, broken down as follows:"
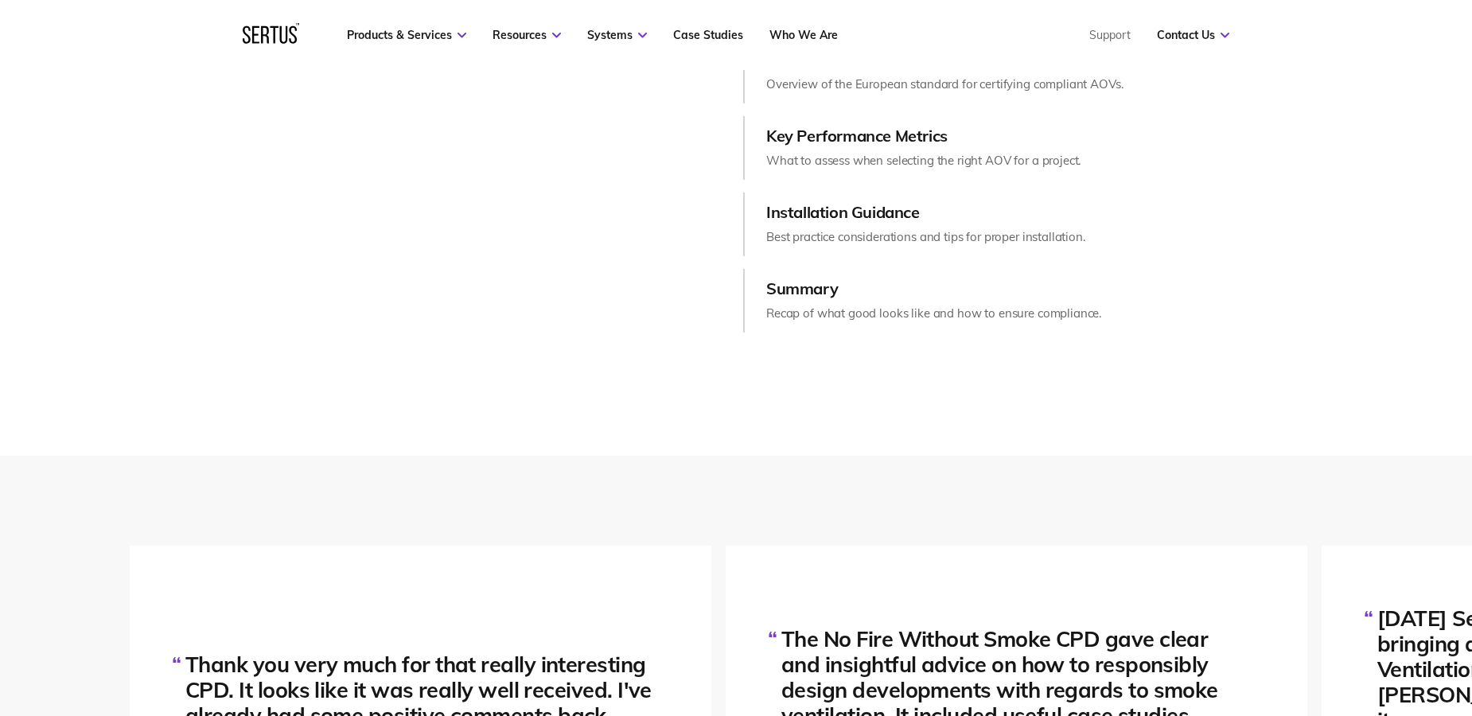
scroll to position [2066, 0]
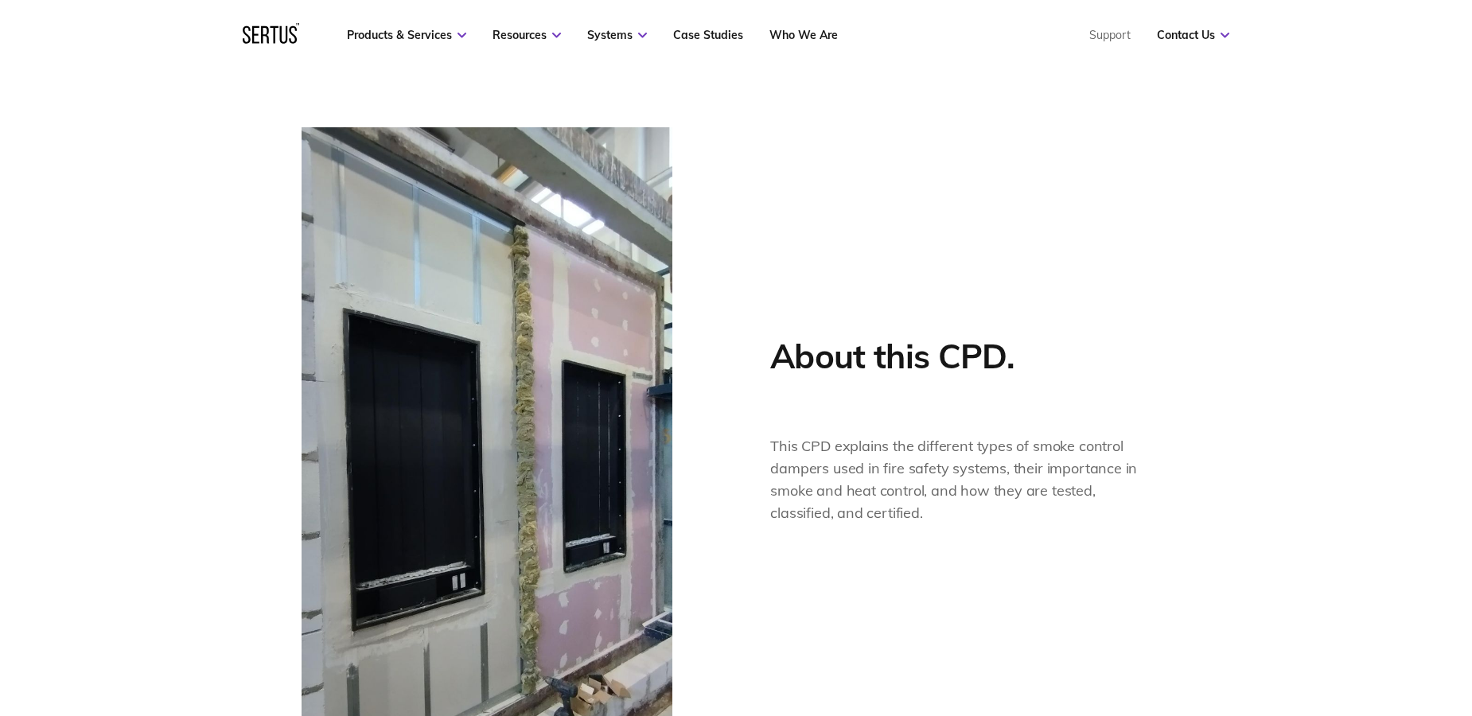
scroll to position [1281, 0]
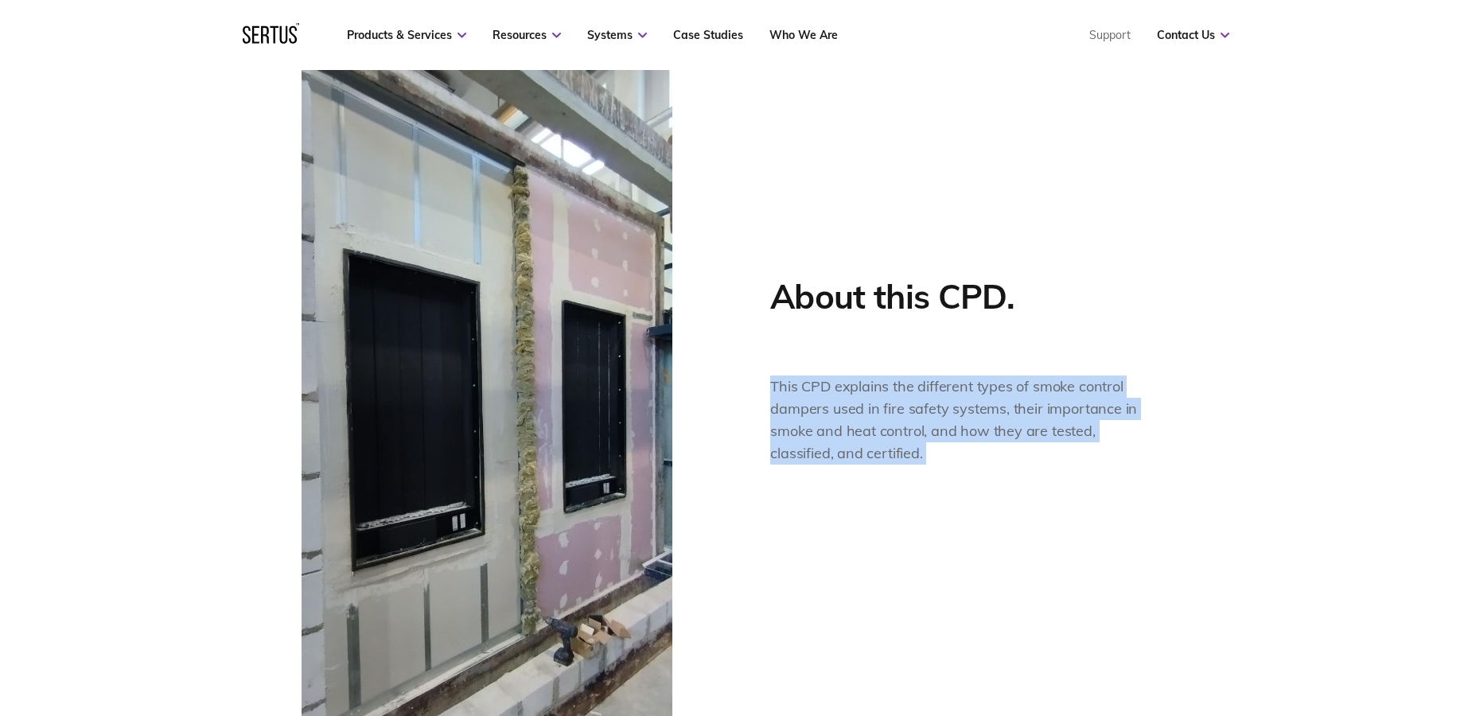
drag, startPoint x: 936, startPoint y: 451, endPoint x: 754, endPoint y: 382, distance: 194.1
click at [754, 382] on div "About this CPD. This CPD explains the different types of smoke control dampers …" at bounding box center [736, 396] width 869 height 657
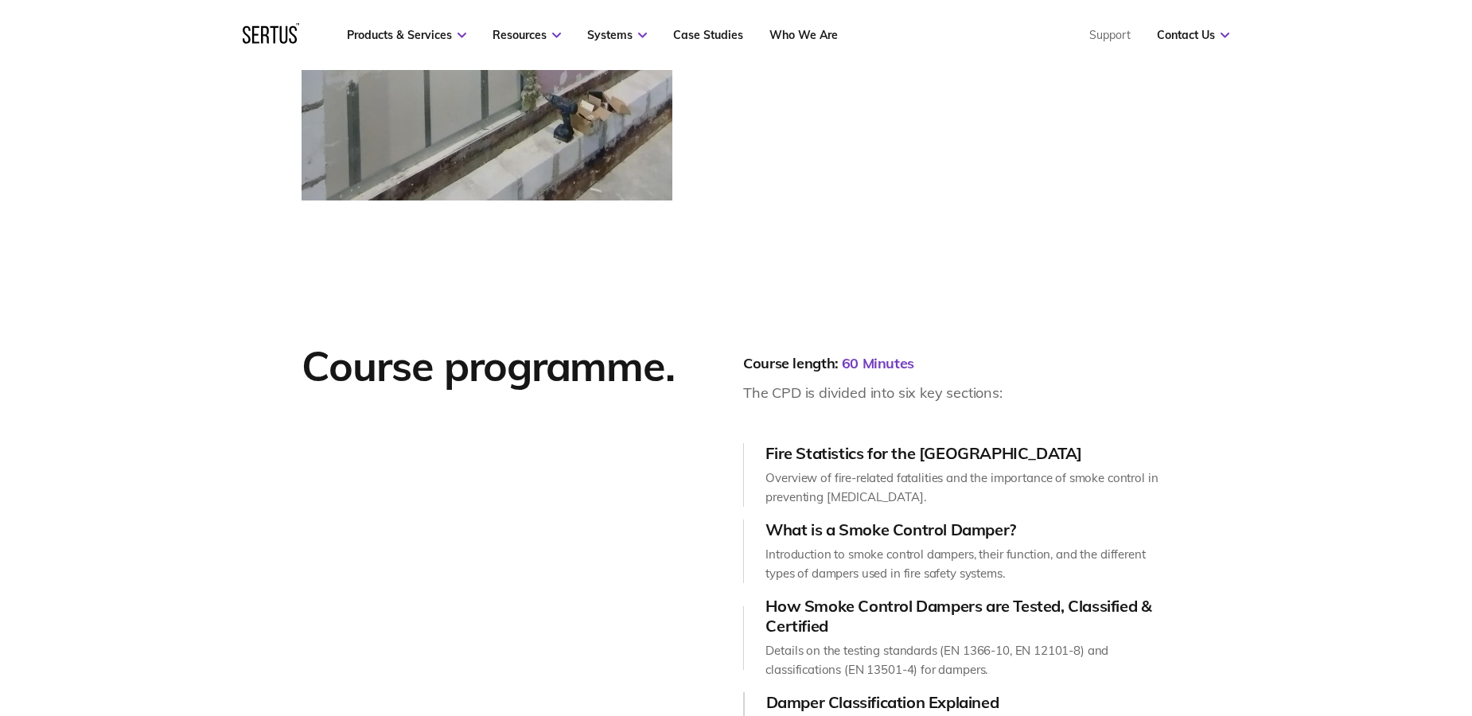
scroll to position [1462, 0]
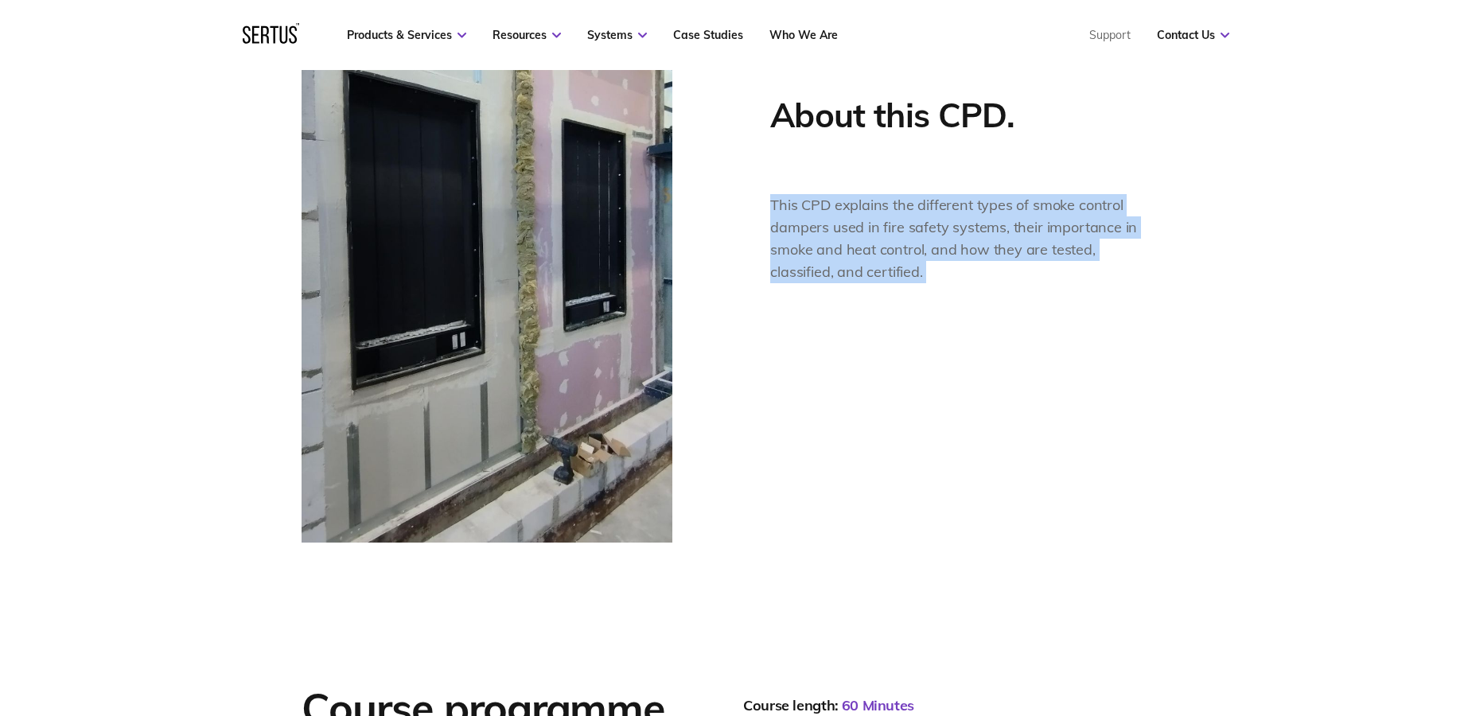
copy p "This CPD explains the different types of smoke control dampers used in fire saf…"
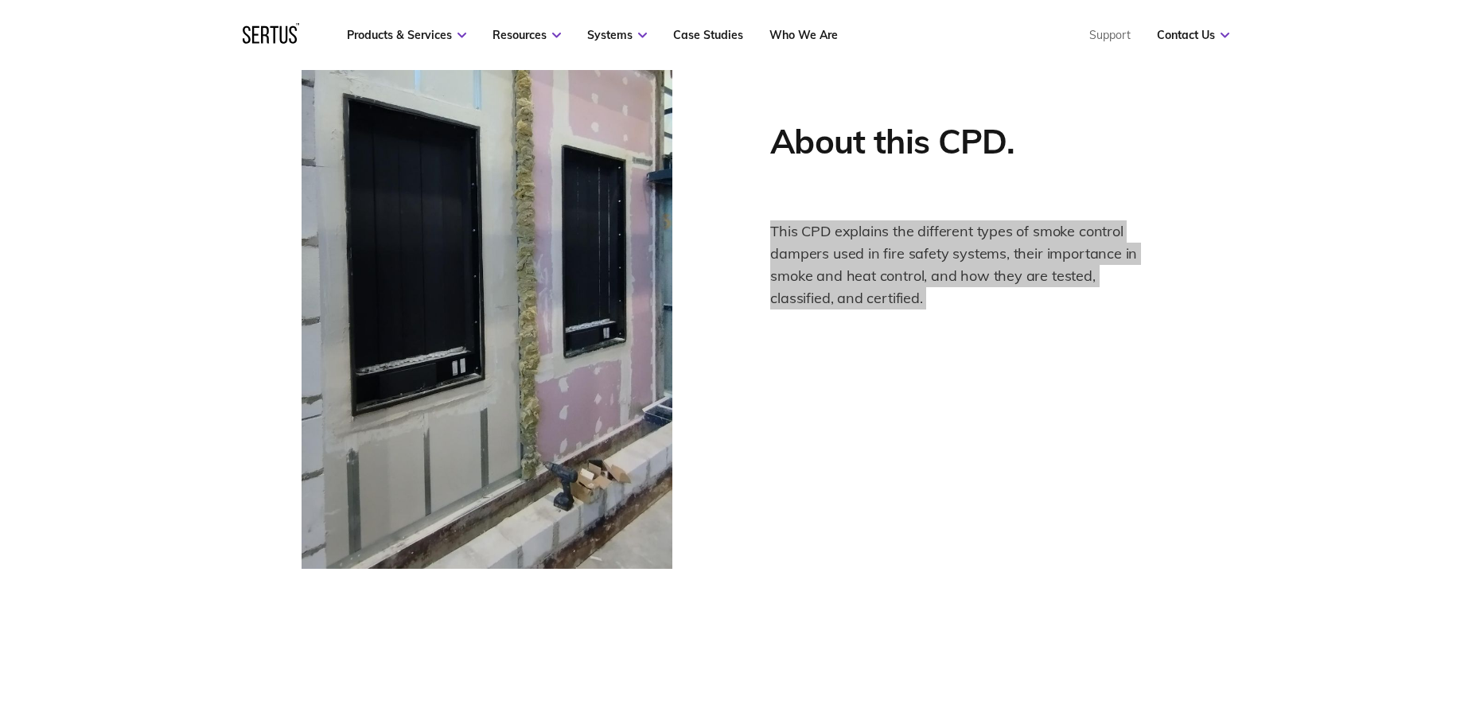
scroll to position [1109, 0]
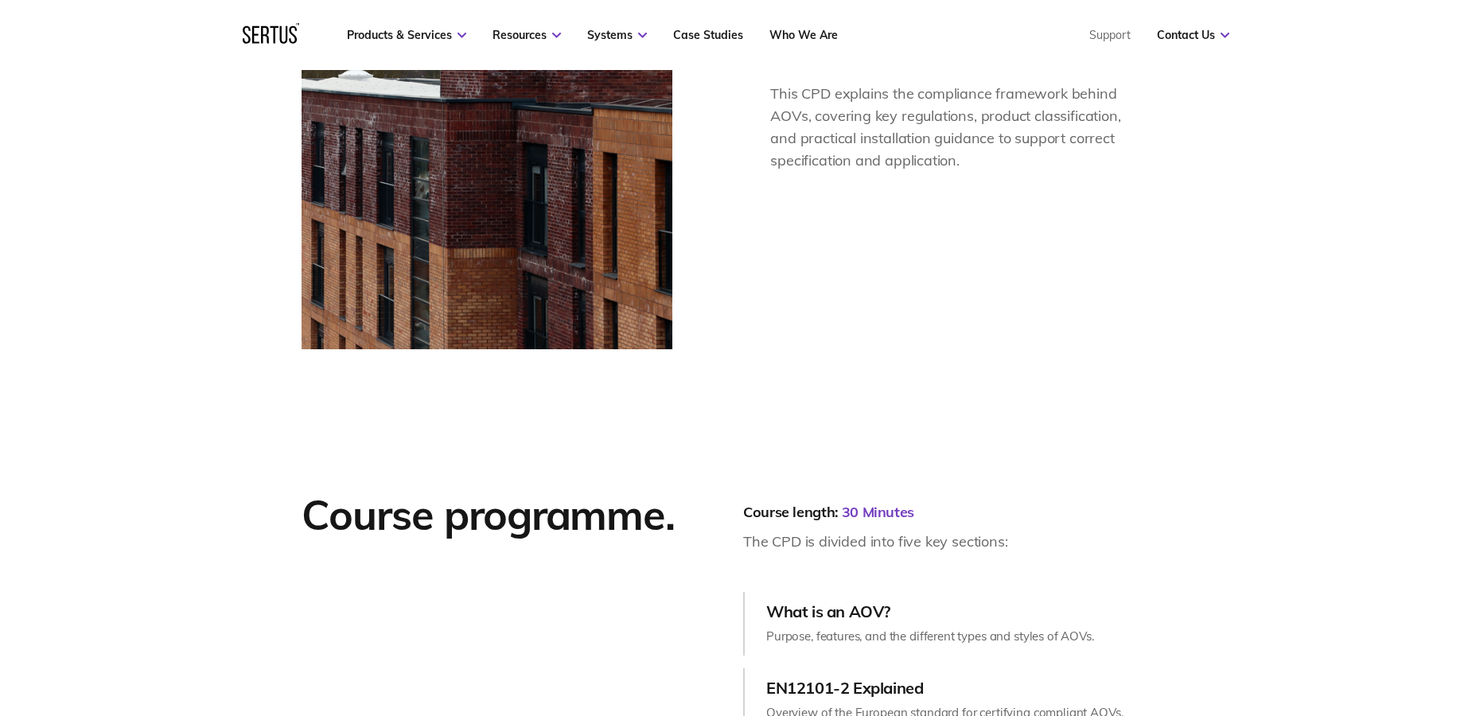
scroll to position [1733, 0]
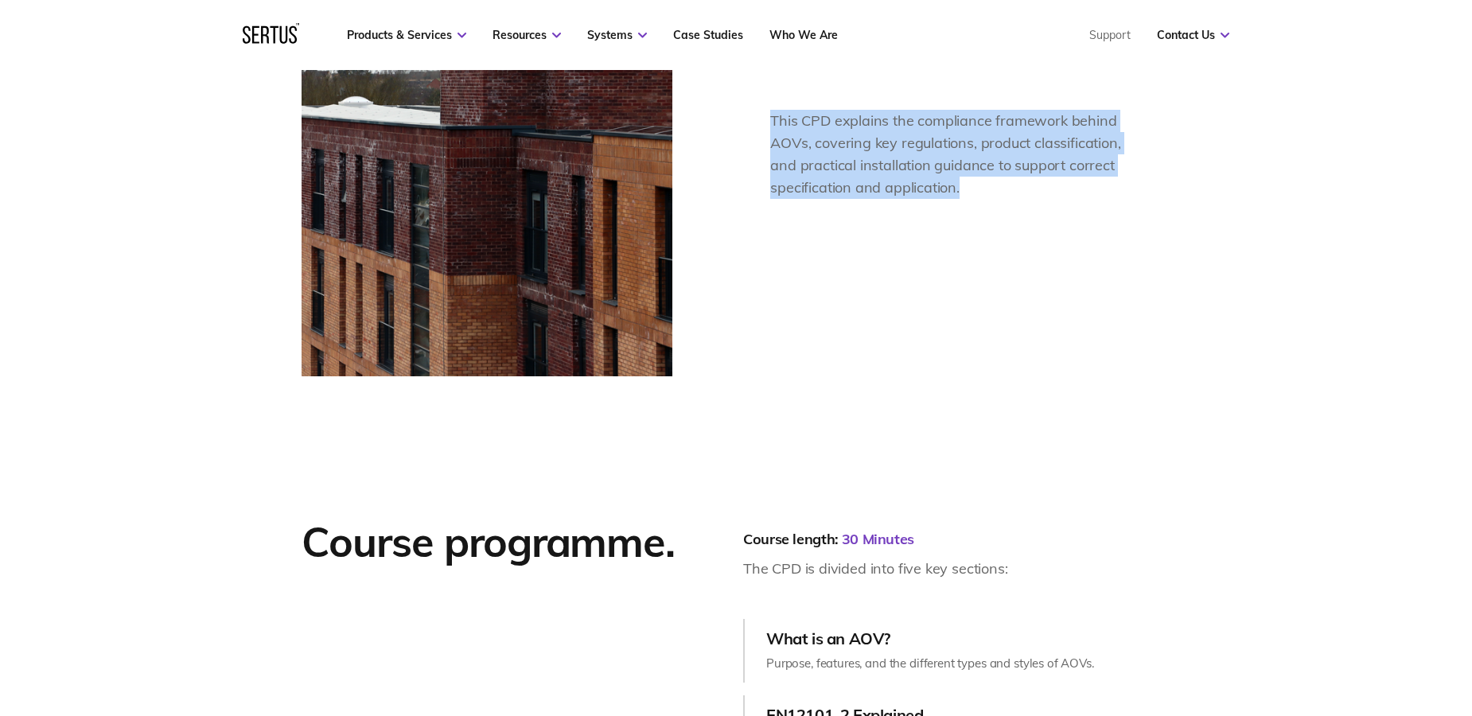
drag, startPoint x: 959, startPoint y: 186, endPoint x: 753, endPoint y: 101, distance: 222.9
click at [753, 101] on div "About this CPD. This CPD explains the compliance framework behind AOVs, coverin…" at bounding box center [736, 130] width 869 height 491
copy span "This CPD explains the compliance framework behind AOVs, covering key regulation…"
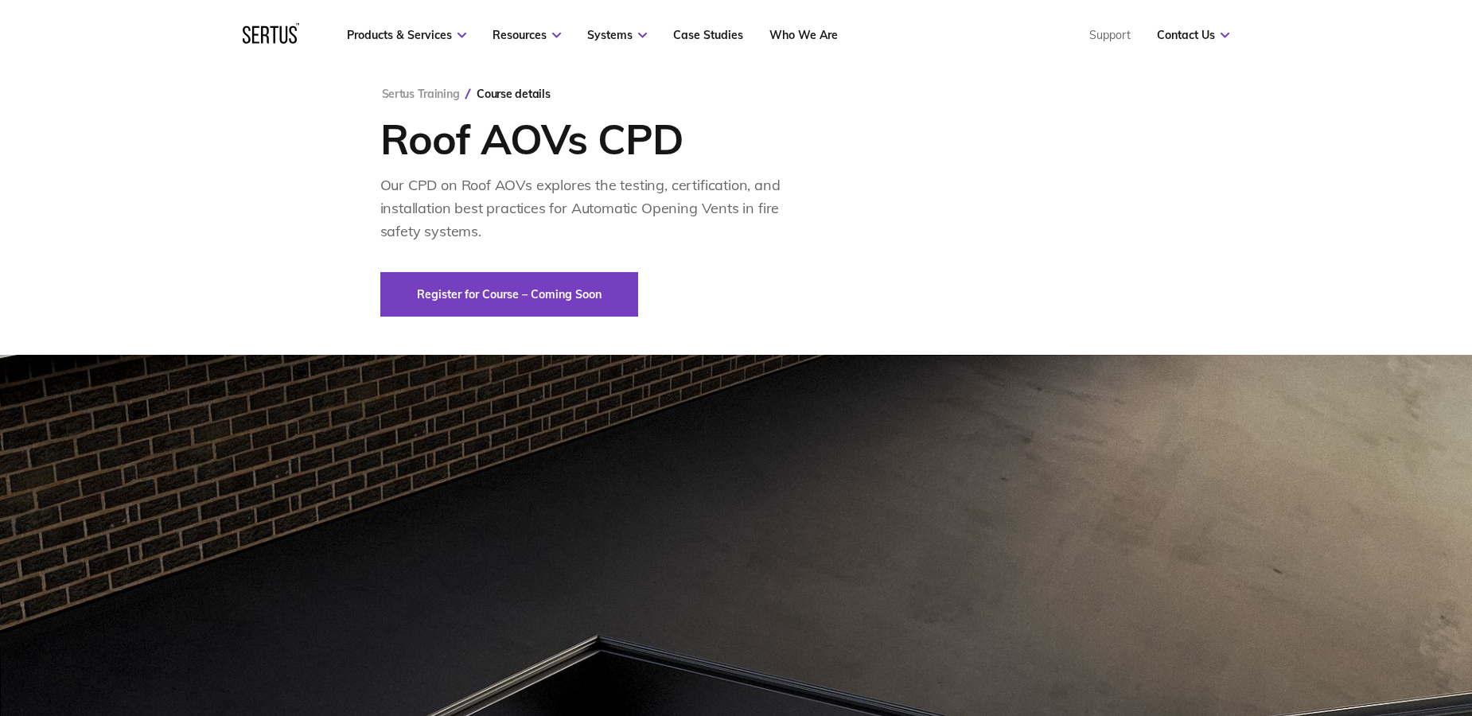
scroll to position [856, 0]
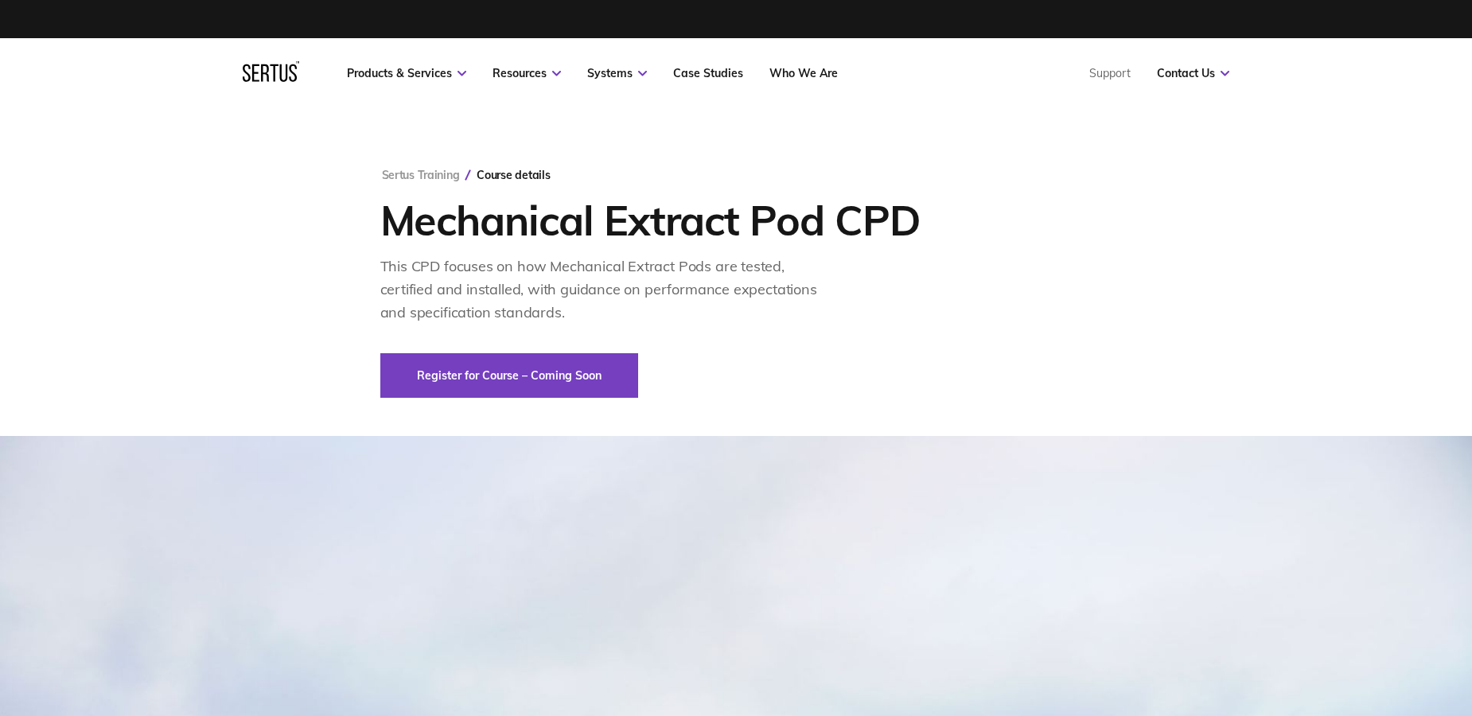
type div "2025-09-15"
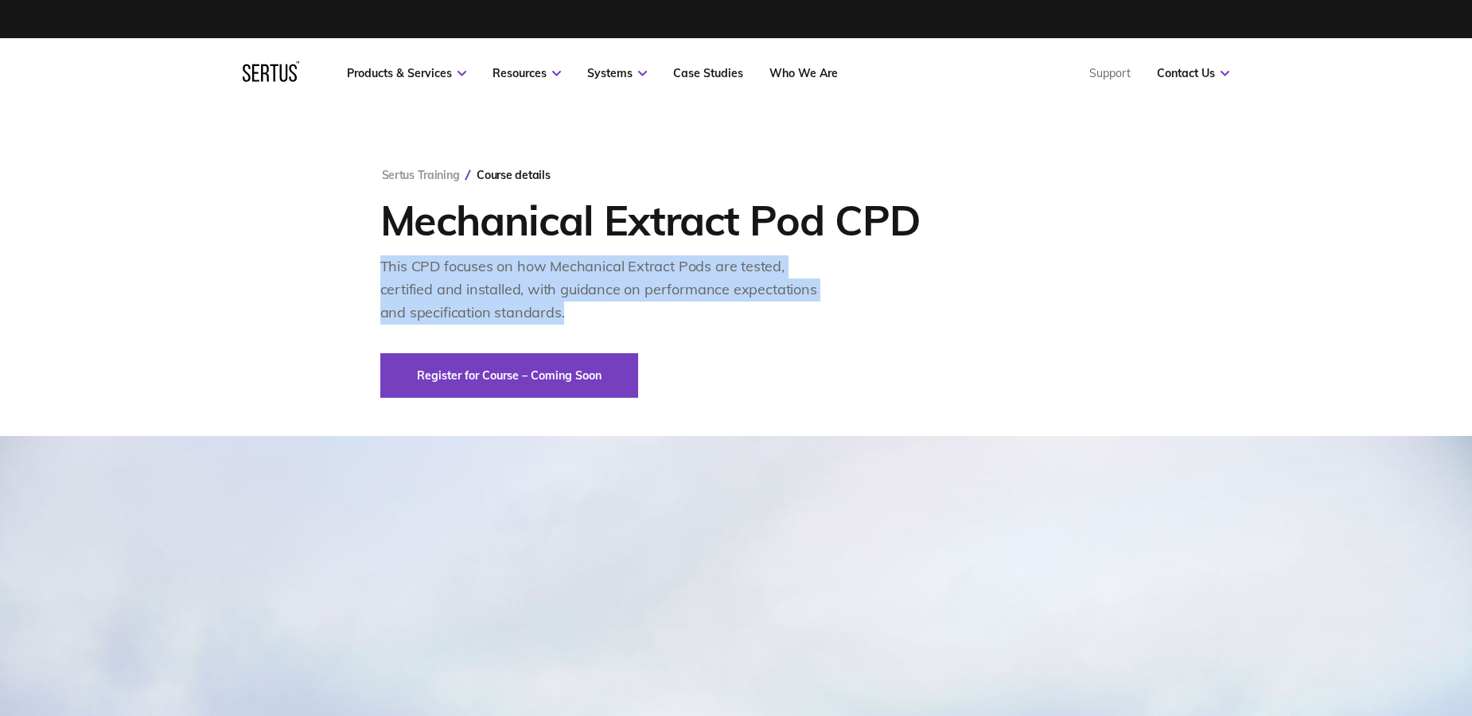
drag, startPoint x: 375, startPoint y: 258, endPoint x: 588, endPoint y: 310, distance: 219.6
click at [588, 310] on div "Sertus Training Course details Mechanical Extract Pod CPD This CPD focuses on h…" at bounding box center [736, 272] width 776 height 328
copy div "This CPD focuses on how Mechanical Extract Pods are tested, certified and insta…"
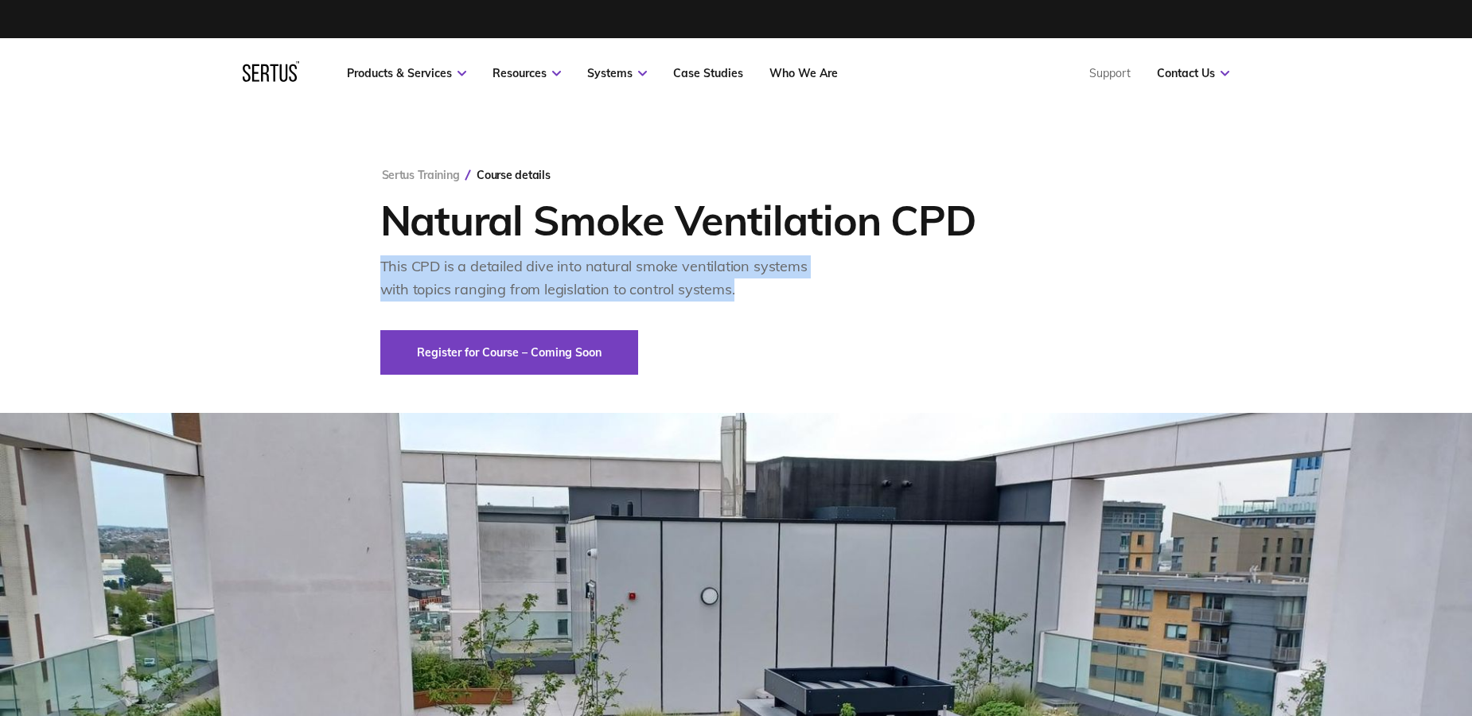
drag, startPoint x: 382, startPoint y: 263, endPoint x: 762, endPoint y: 290, distance: 381.2
click at [762, 290] on div "This CPD is a detailed dive into natural smoke ventilation systems with topics …" at bounding box center [599, 278] width 438 height 46
copy div "This CPD is a detailed dive into natural smoke ventilation systems with topics …"
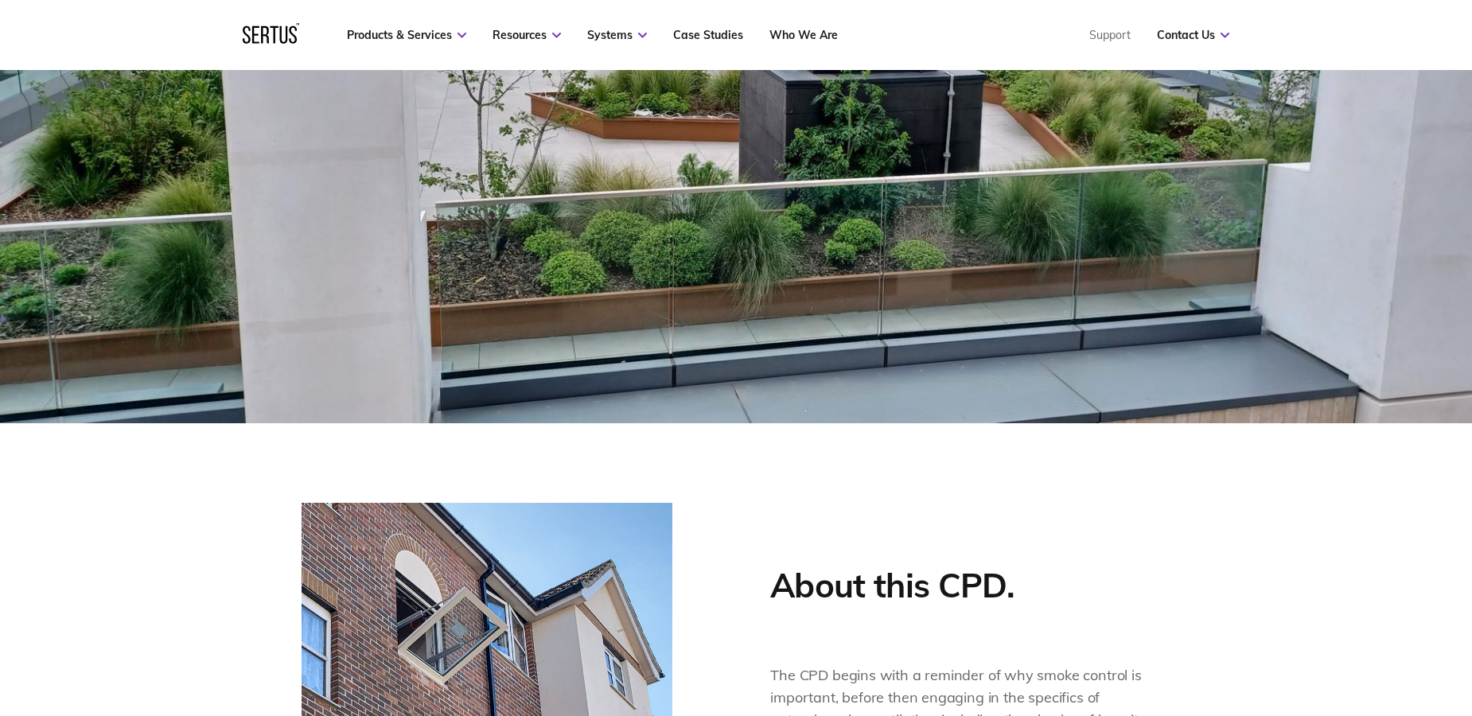
scroll to position [839, 0]
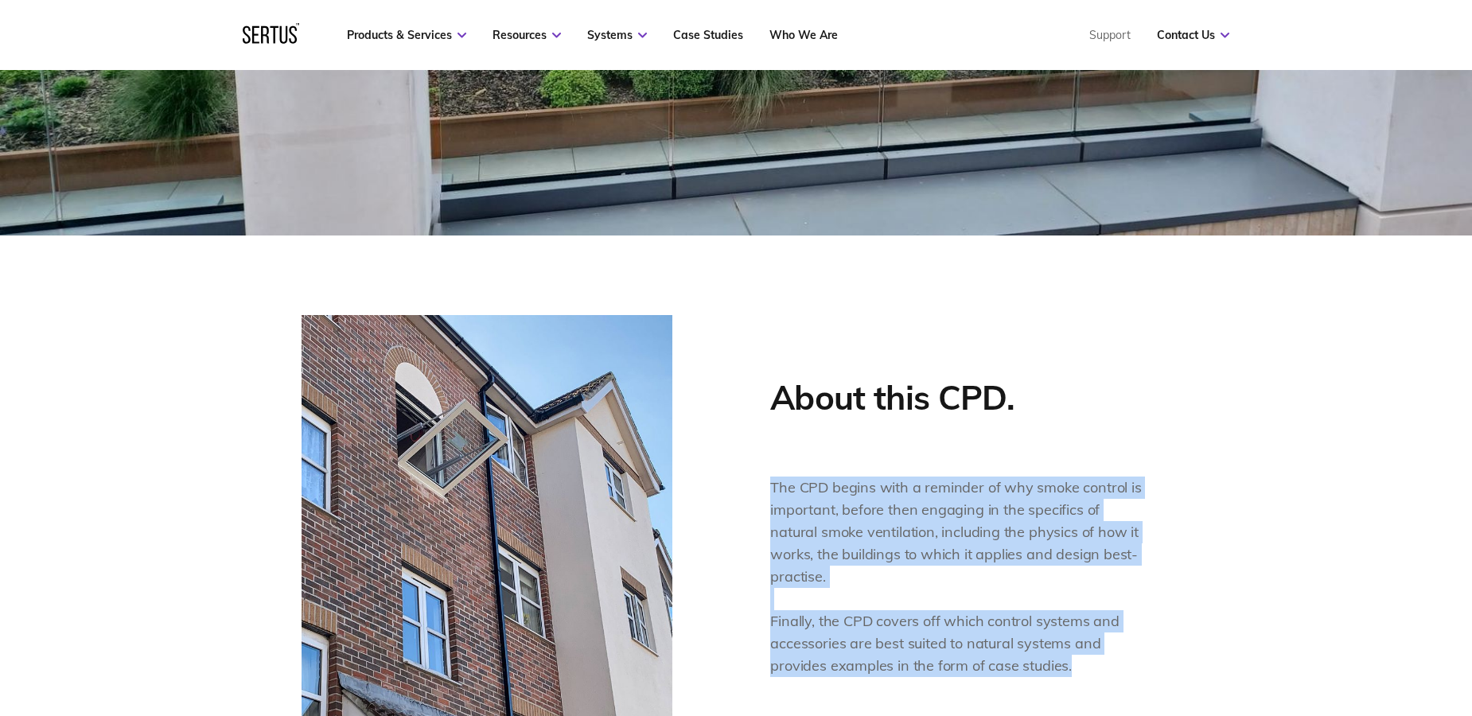
drag, startPoint x: 767, startPoint y: 487, endPoint x: 1096, endPoint y: 643, distance: 364.4
click at [1110, 660] on div "About this CPD. The CPD begins with a reminder of why smoke control is importan…" at bounding box center [736, 552] width 869 height 475
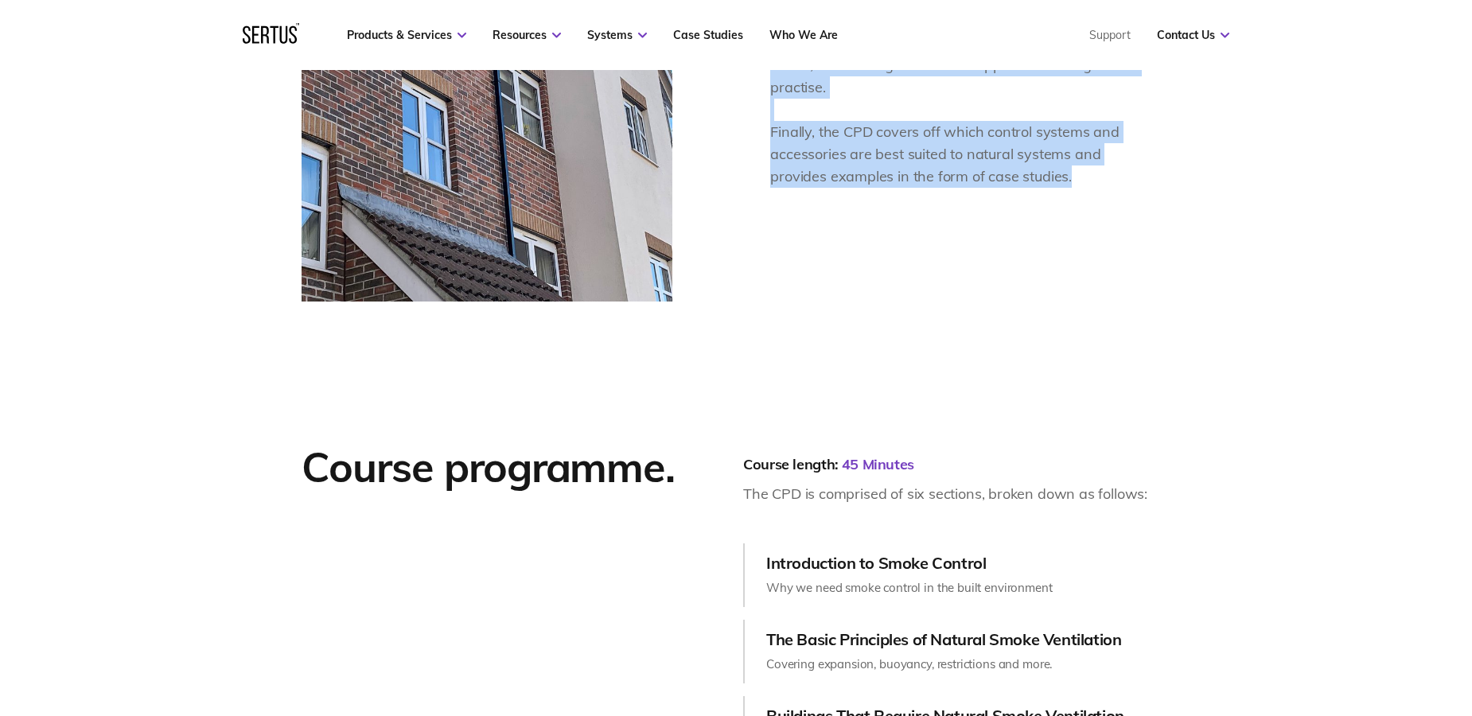
scroll to position [1332, 0]
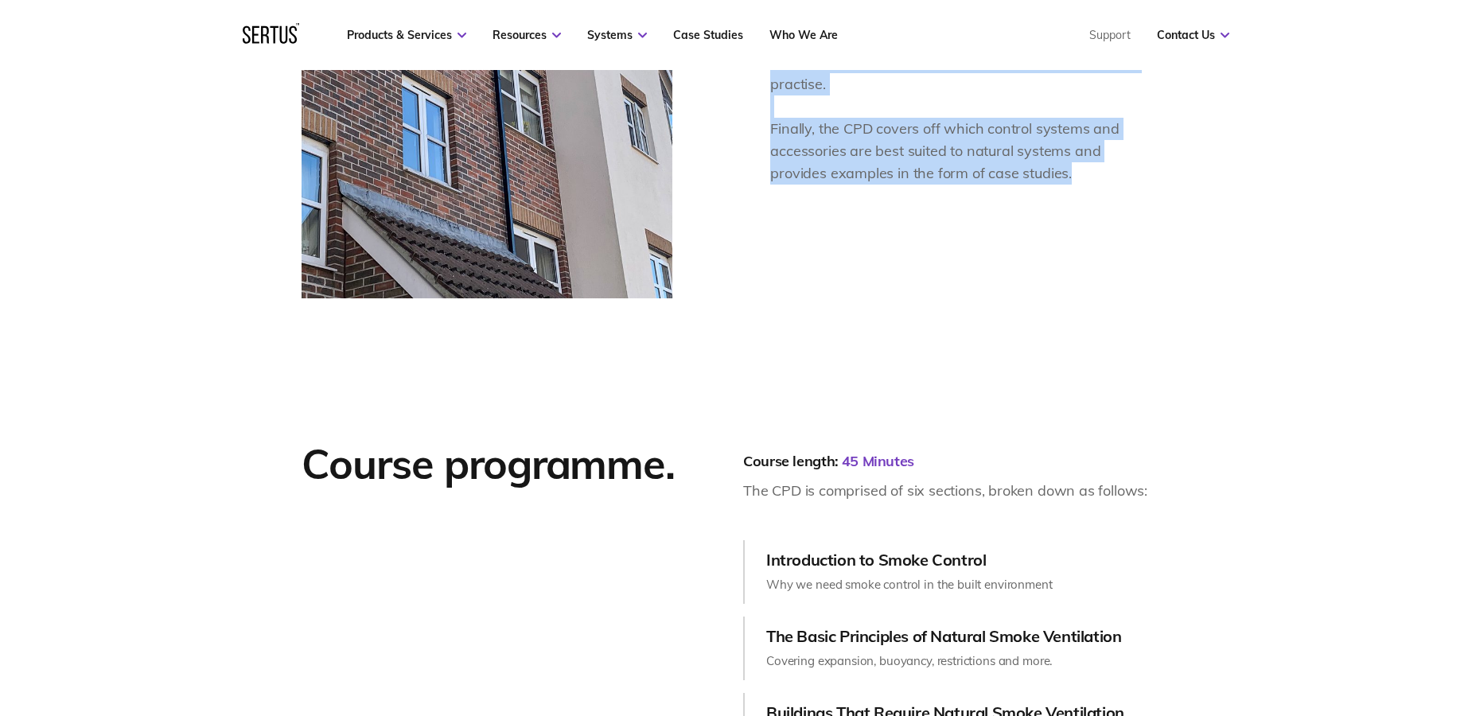
copy div "The CPD begins with a reminder of why smoke control is important, before then e…"
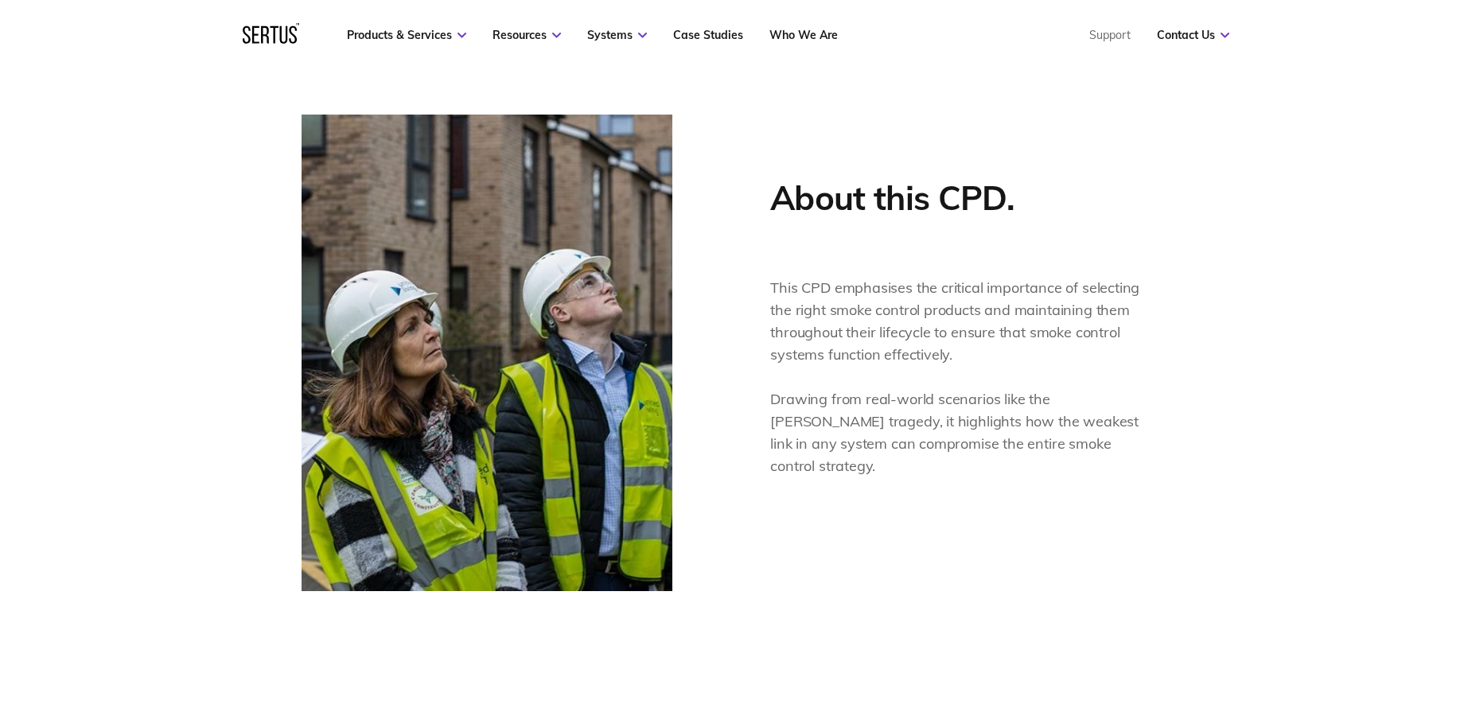
scroll to position [1037, 0]
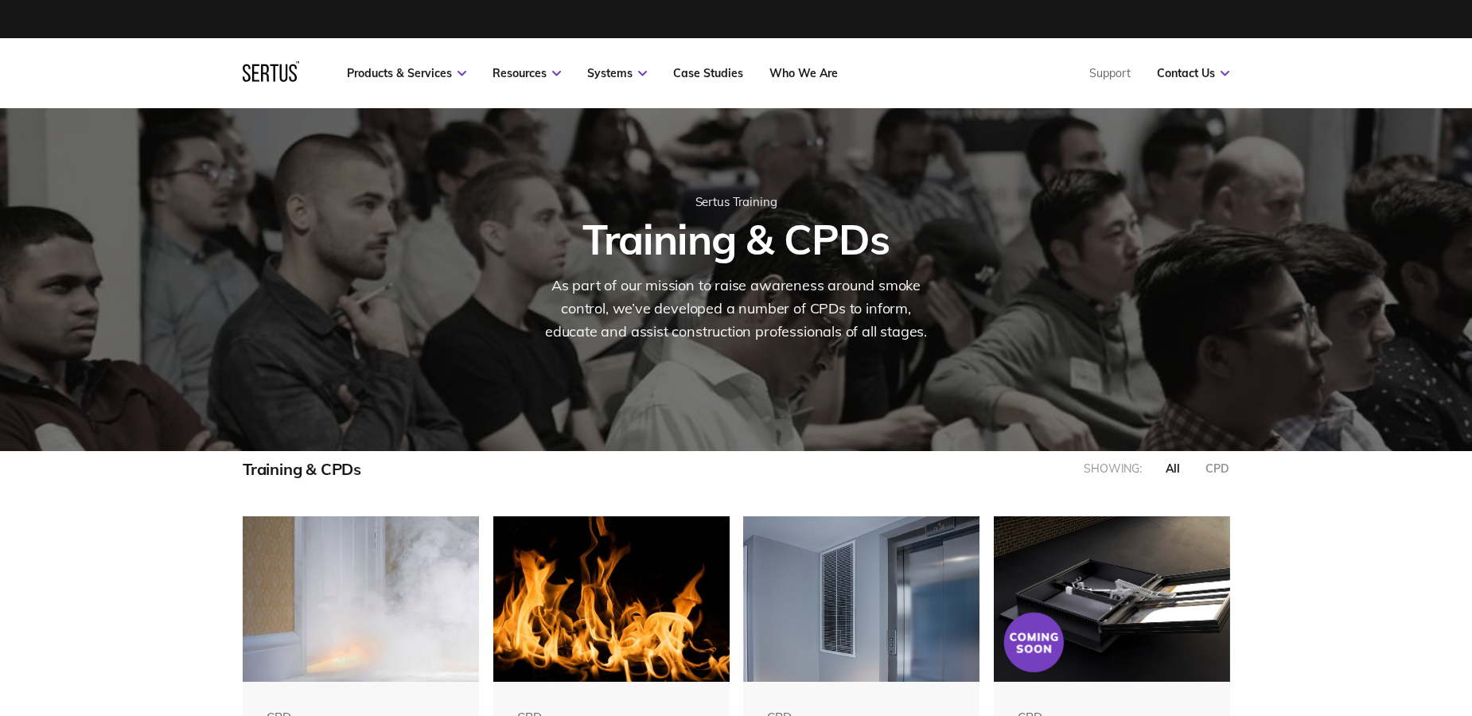
scroll to position [325, 0]
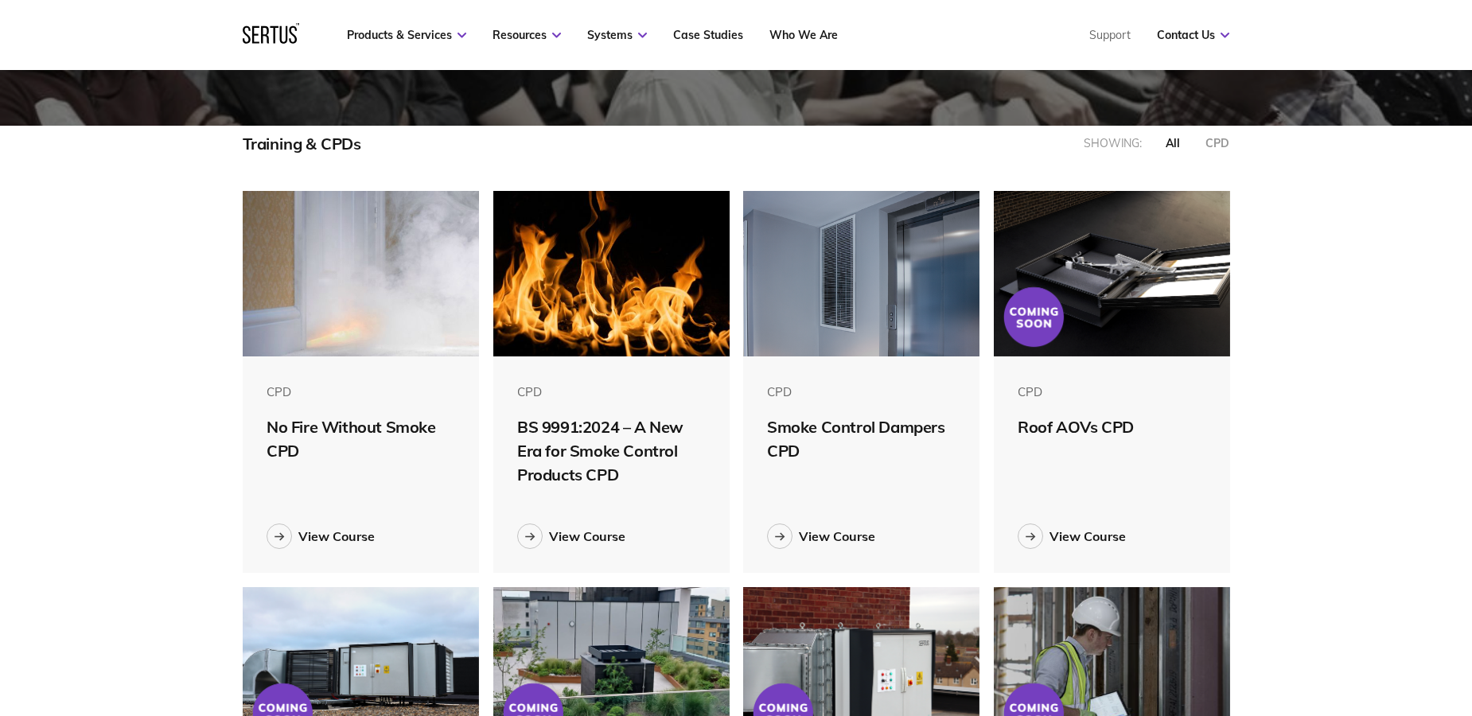
scroll to position [8, 8]
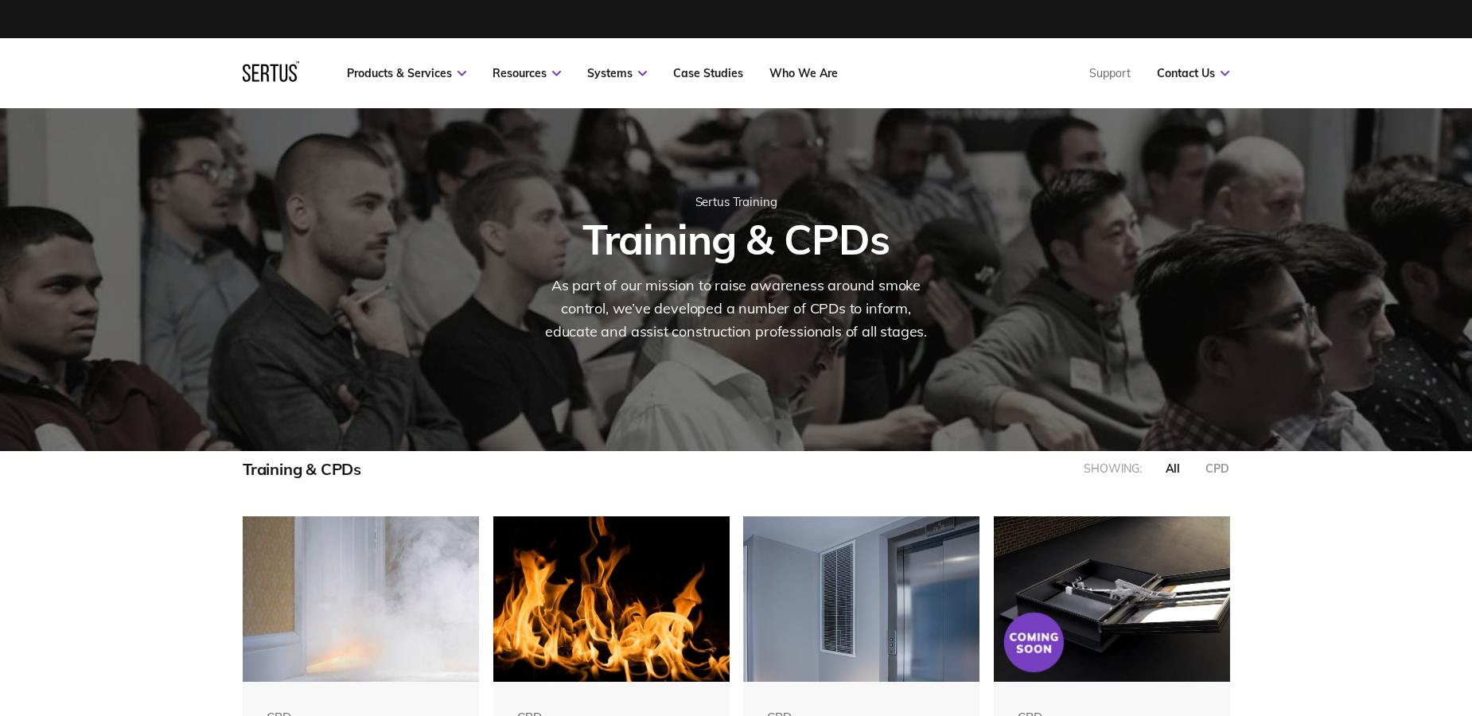
scroll to position [803, 1011]
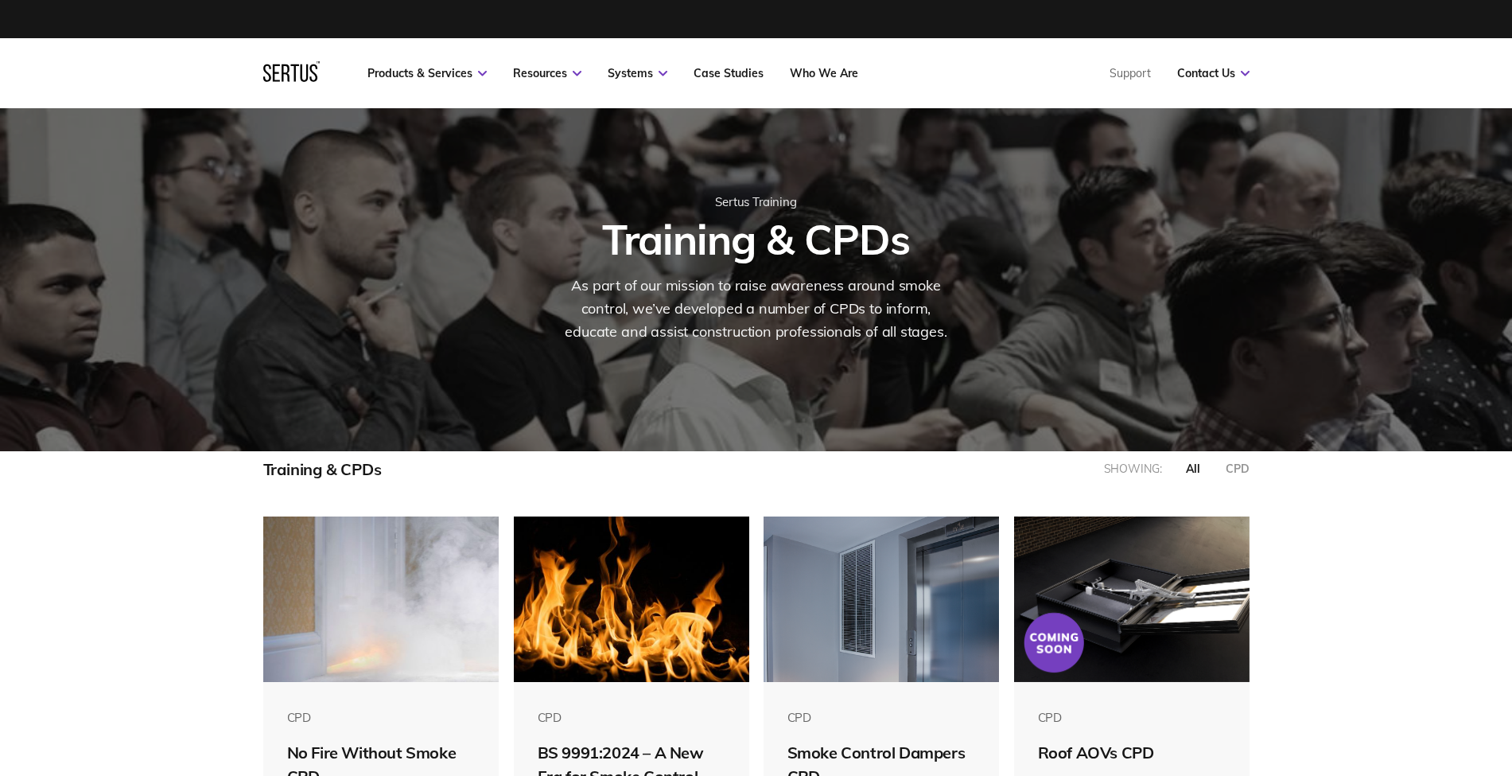
scroll to position [803, 1011]
